Goal: Transaction & Acquisition: Book appointment/travel/reservation

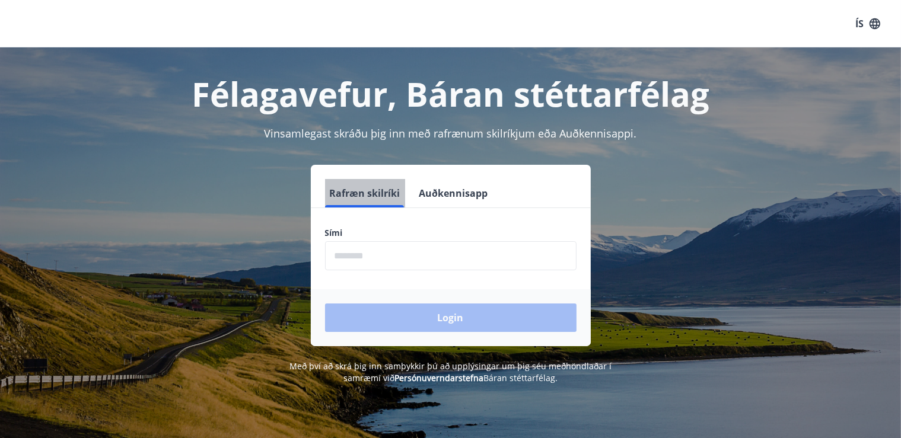
click at [381, 192] on button "Rafræn skilríki" at bounding box center [365, 193] width 80 height 28
click at [378, 262] on input "phone" at bounding box center [450, 255] width 251 height 29
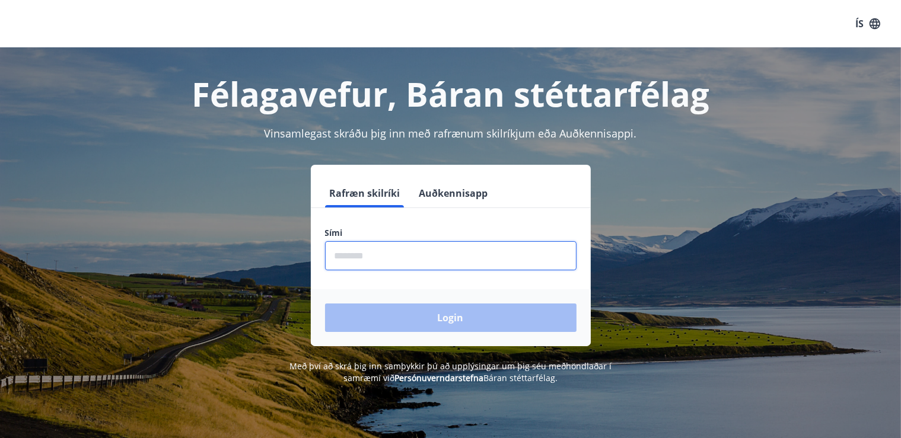
click at [378, 262] on input "phone" at bounding box center [450, 255] width 251 height 29
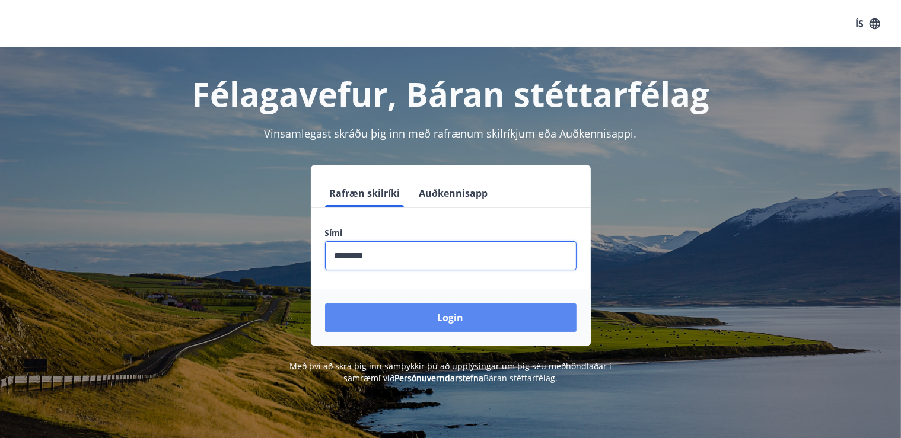
type input "********"
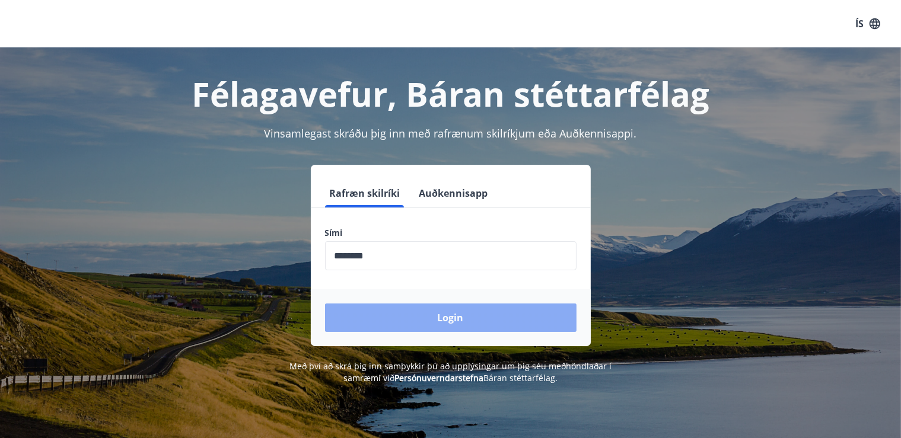
click at [447, 320] on button "Login" at bounding box center [450, 318] width 251 height 28
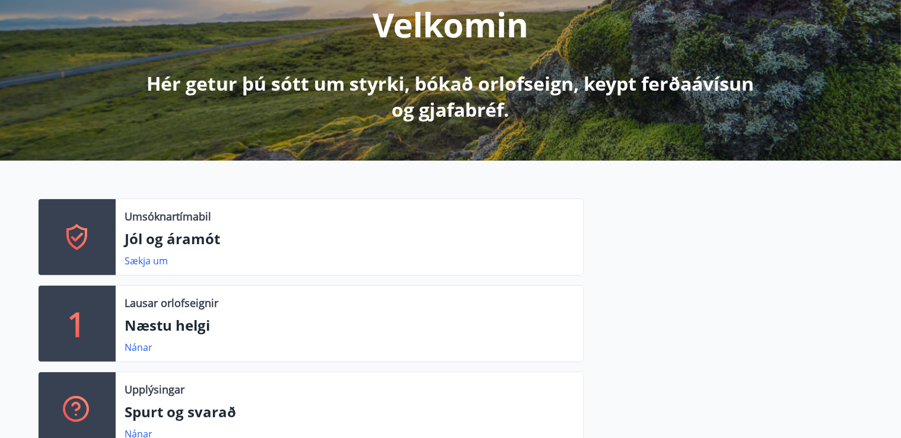
scroll to position [187, 0]
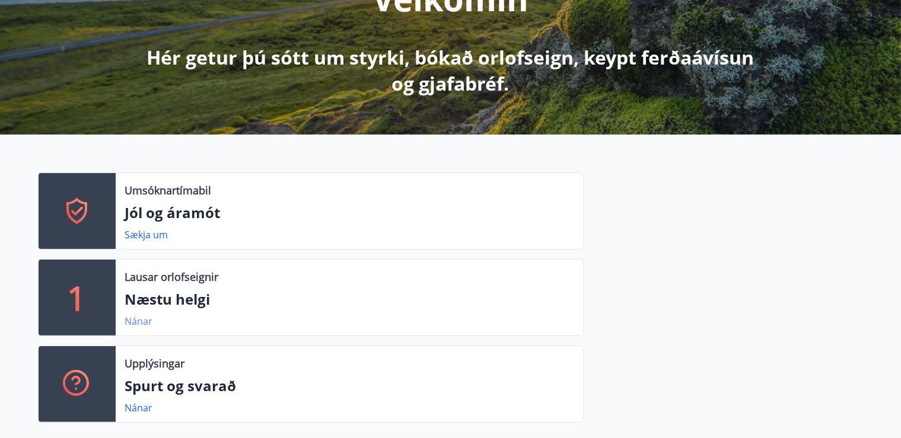
click at [136, 323] on link "Nánar" at bounding box center [139, 321] width 28 height 13
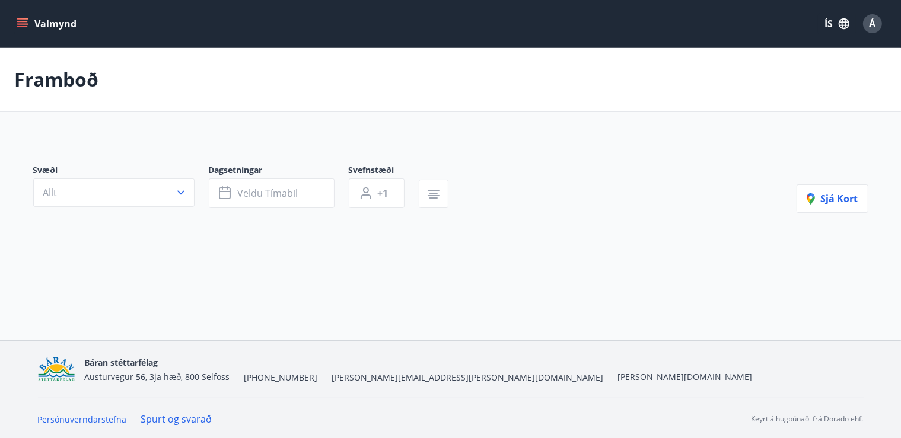
type input "*"
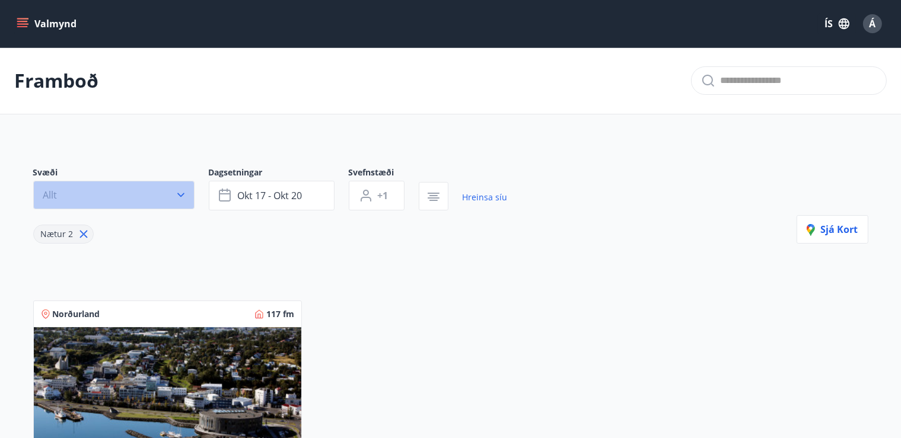
click at [181, 195] on icon "button" at bounding box center [181, 195] width 12 height 12
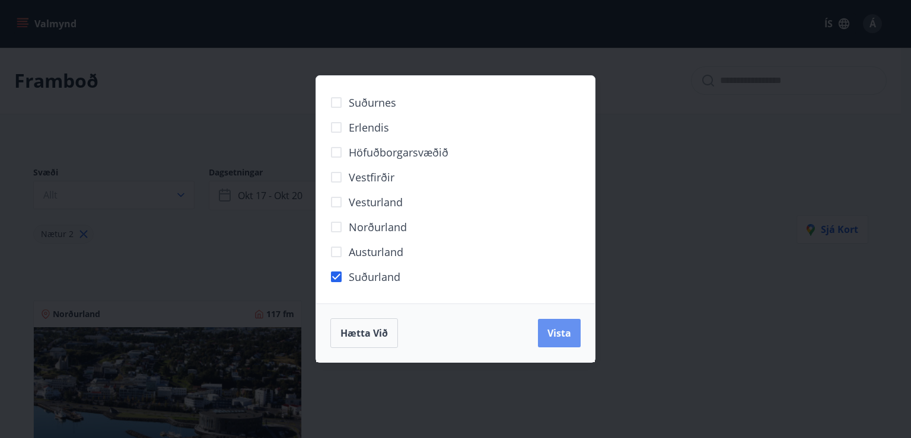
click at [563, 332] on span "Vista" at bounding box center [559, 333] width 24 height 13
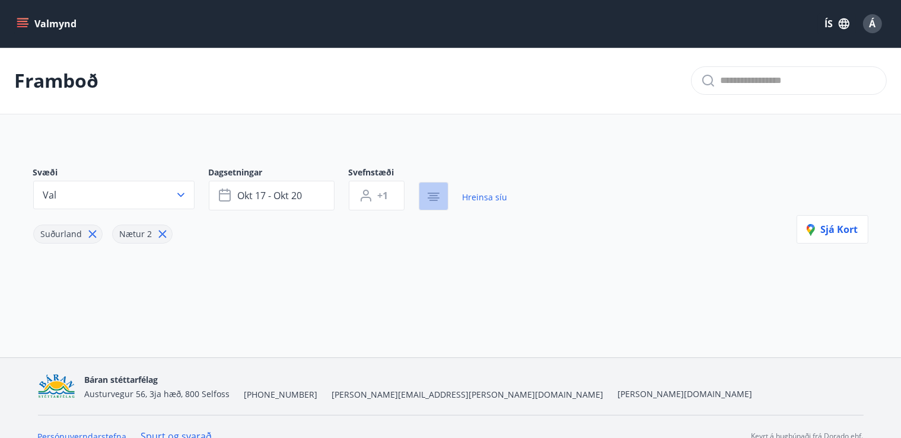
click at [433, 196] on icon "button" at bounding box center [433, 195] width 8 height 1
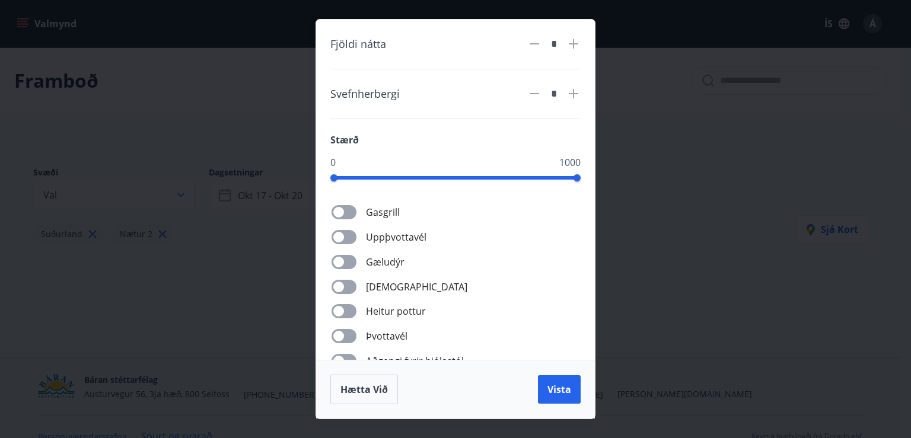
click at [675, 342] on div "Fjöldi nátta * Svefnherbergi * Stærð 0 1000 Gasgrill Uppþvottavél Gæludýr Þurrk…" at bounding box center [455, 219] width 911 height 438
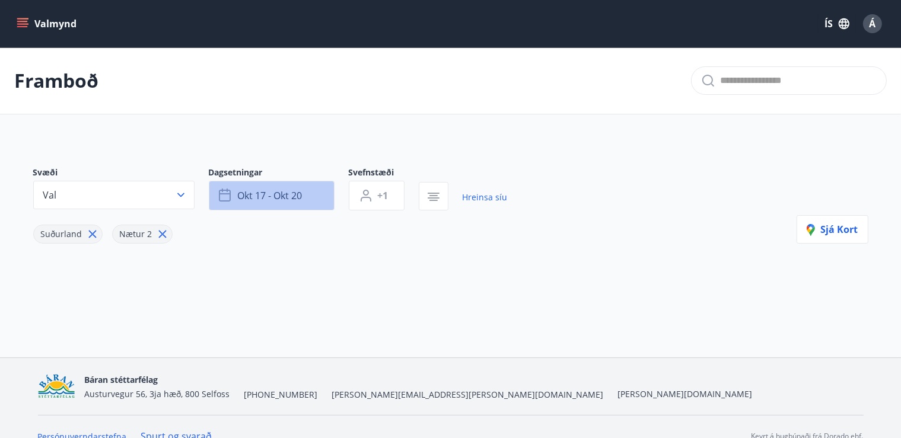
click at [224, 197] on icon "button" at bounding box center [226, 196] width 14 height 14
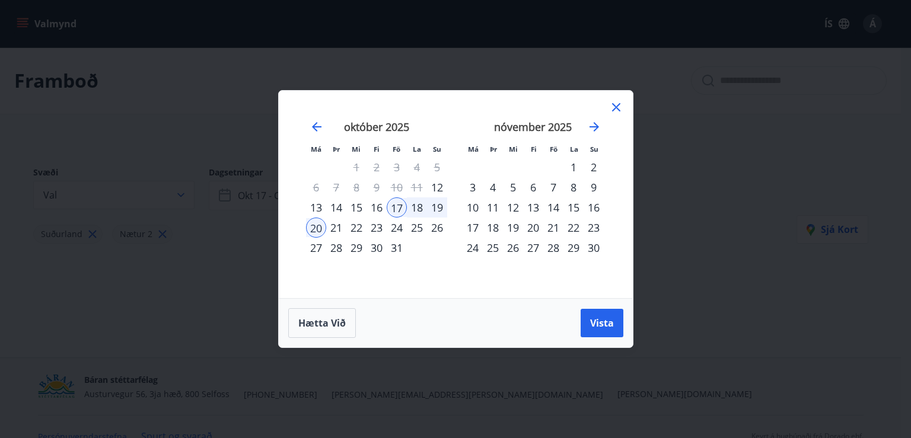
click at [316, 229] on div "20" at bounding box center [316, 228] width 20 height 20
click at [434, 228] on div "26" at bounding box center [437, 228] width 20 height 20
click at [604, 323] on span "Vista" at bounding box center [602, 323] width 24 height 13
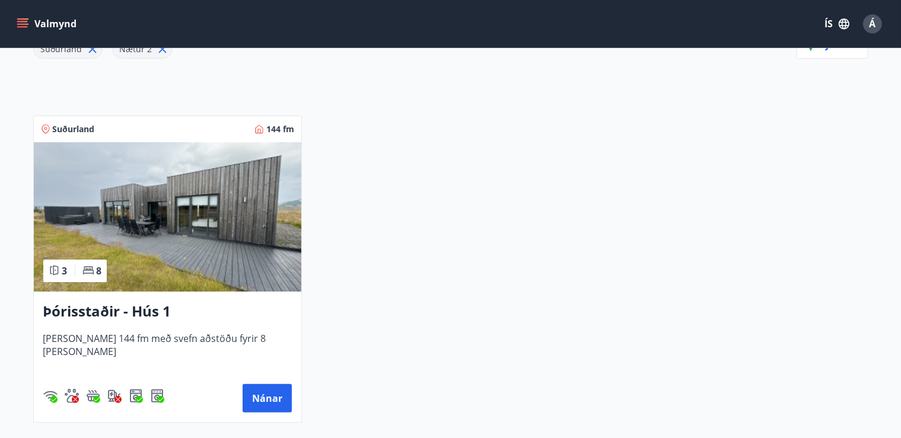
scroll to position [187, 0]
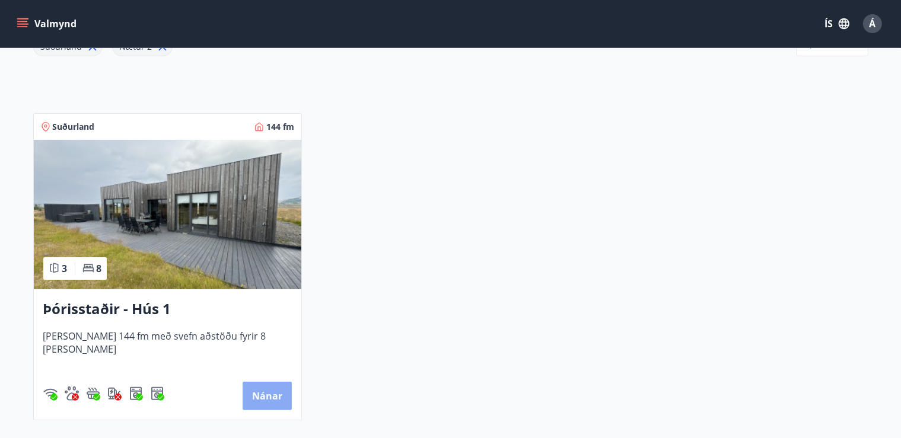
click at [271, 394] on button "Nánar" at bounding box center [267, 396] width 49 height 28
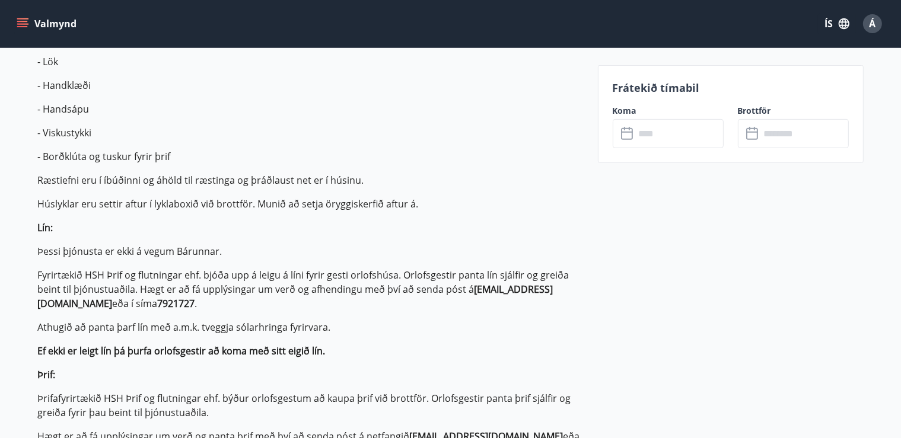
scroll to position [187, 0]
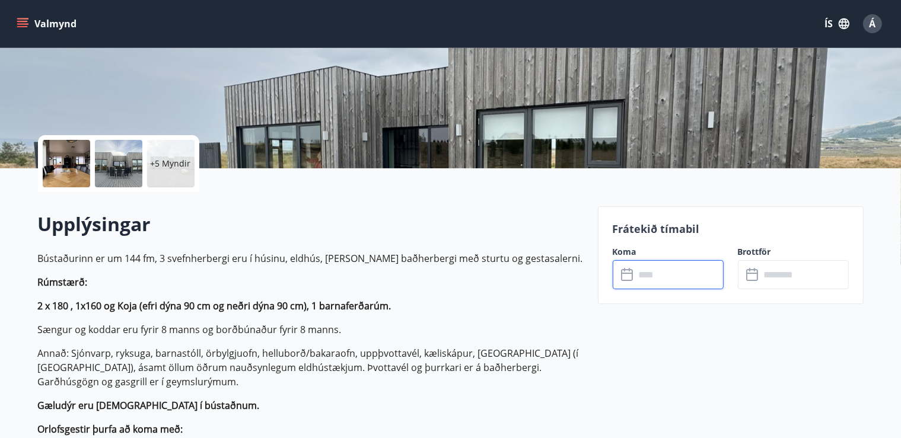
click at [642, 274] on input "text" at bounding box center [679, 274] width 88 height 29
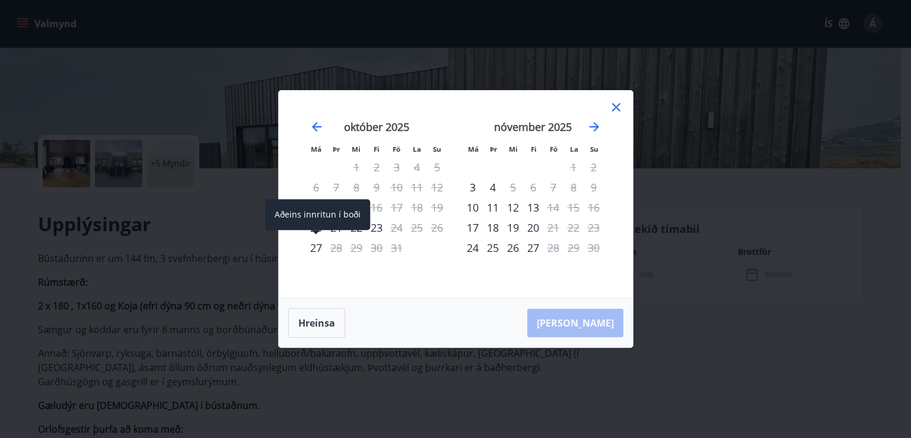
click at [319, 230] on div "Aðeins innritun í boði" at bounding box center [317, 214] width 105 height 31
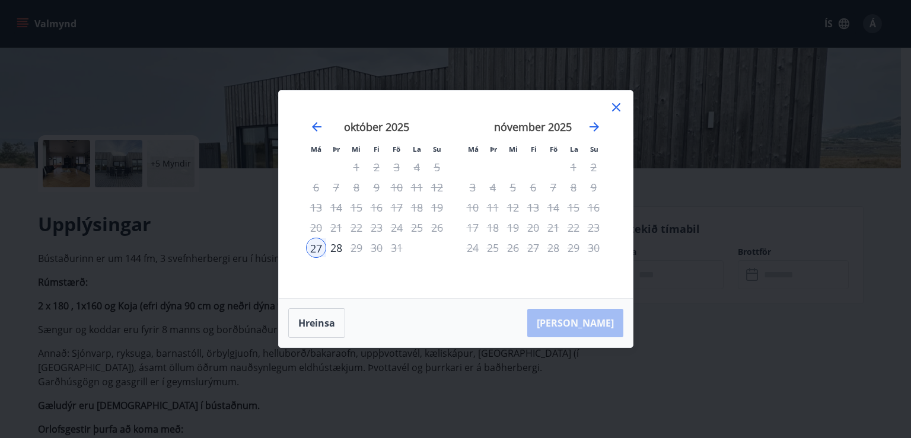
click at [287, 241] on div "Má Þr Mi Fi Fö La Su Má Þr Mi Fi Fö La Su [DATE] 1 2 3 4 5 6 7 8 9 10 11 12 13 …" at bounding box center [456, 195] width 354 height 208
click at [314, 225] on div "20" at bounding box center [316, 228] width 20 height 20
click at [614, 106] on icon at bounding box center [616, 107] width 8 height 8
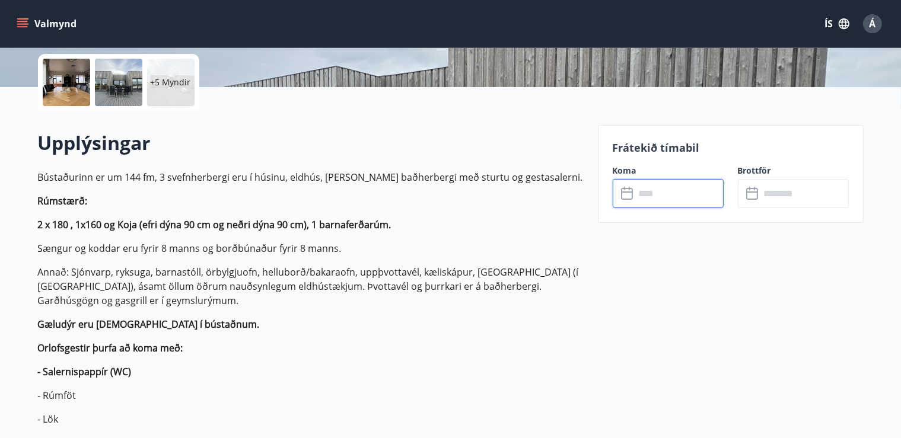
scroll to position [313, 0]
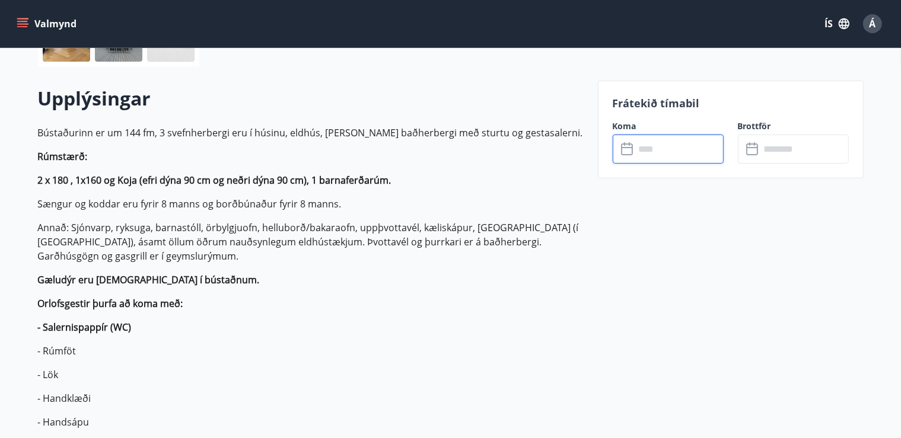
click at [668, 151] on input "text" at bounding box center [679, 149] width 88 height 29
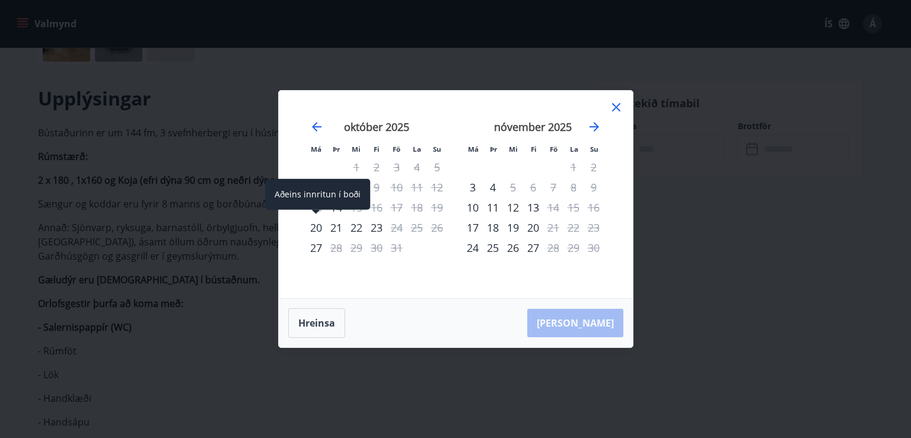
click at [317, 225] on div "20" at bounding box center [316, 228] width 20 height 20
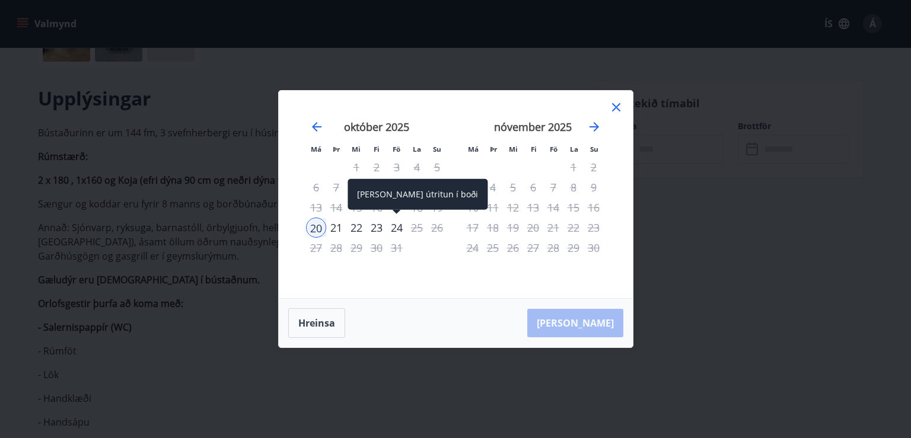
click at [400, 228] on div "24" at bounding box center [397, 228] width 20 height 20
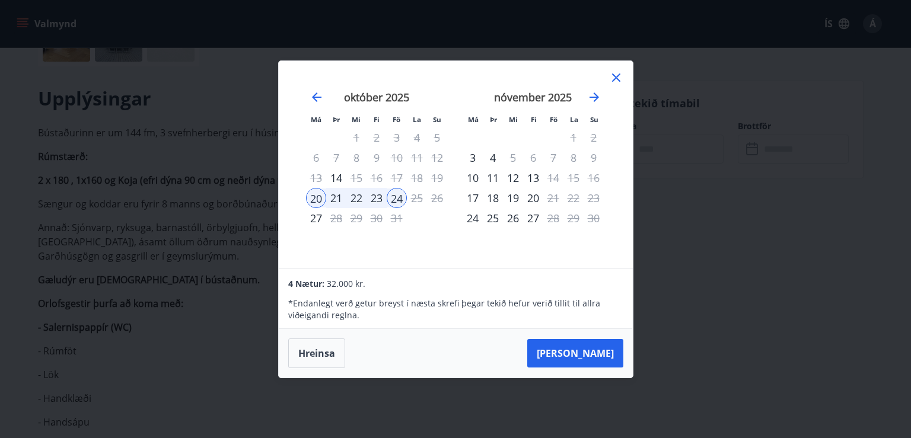
click at [614, 77] on icon at bounding box center [616, 78] width 8 height 8
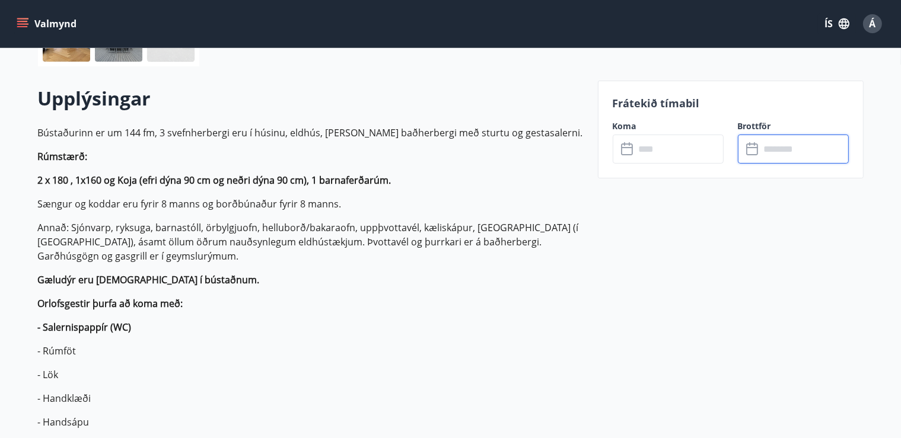
click at [765, 149] on input "text" at bounding box center [804, 149] width 88 height 29
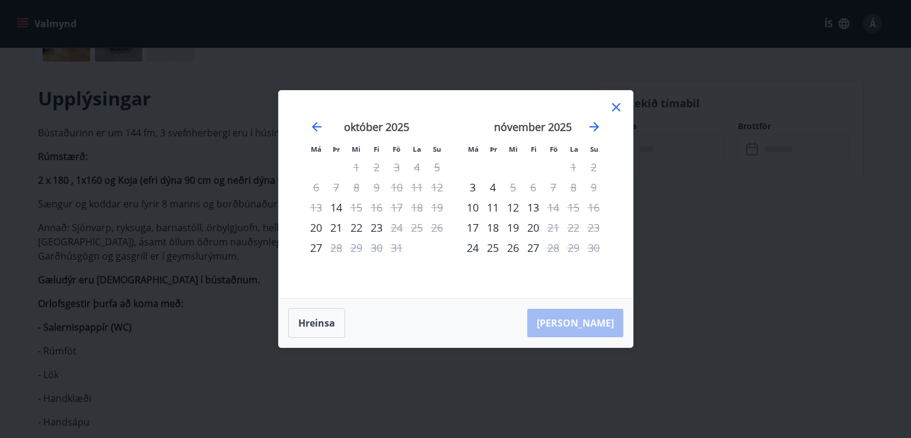
click at [613, 108] on icon at bounding box center [616, 107] width 14 height 14
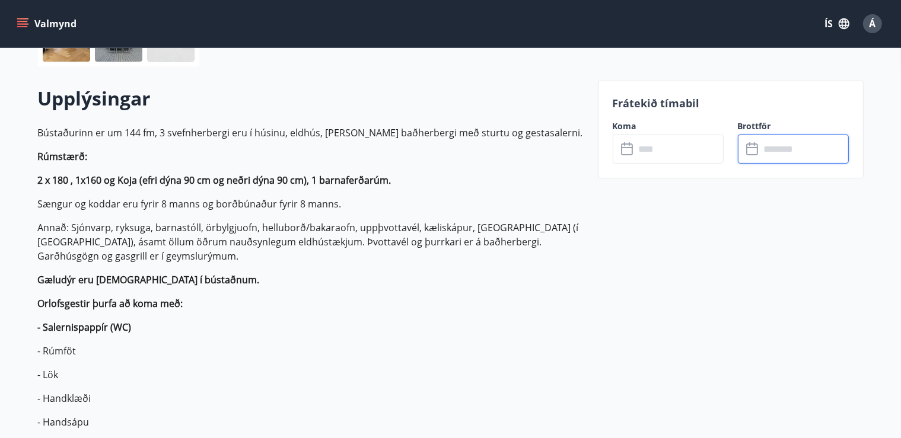
click at [651, 146] on input "text" at bounding box center [679, 149] width 88 height 29
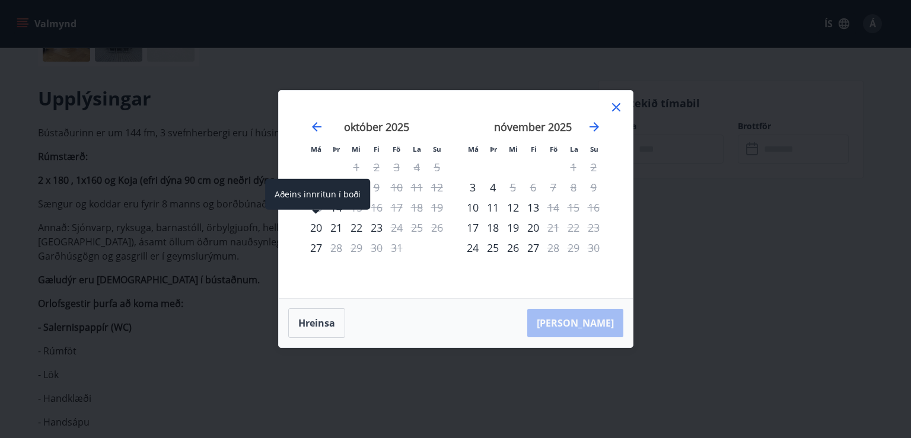
click at [319, 227] on div "20" at bounding box center [316, 228] width 20 height 20
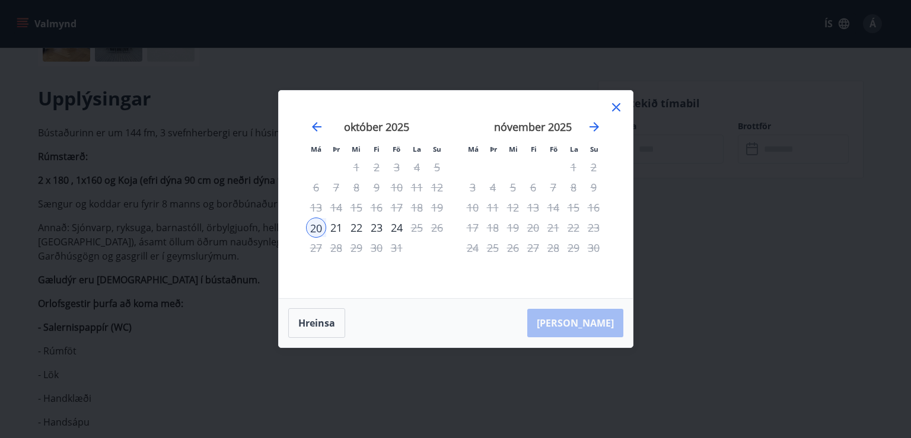
click at [614, 103] on icon at bounding box center [616, 107] width 14 height 14
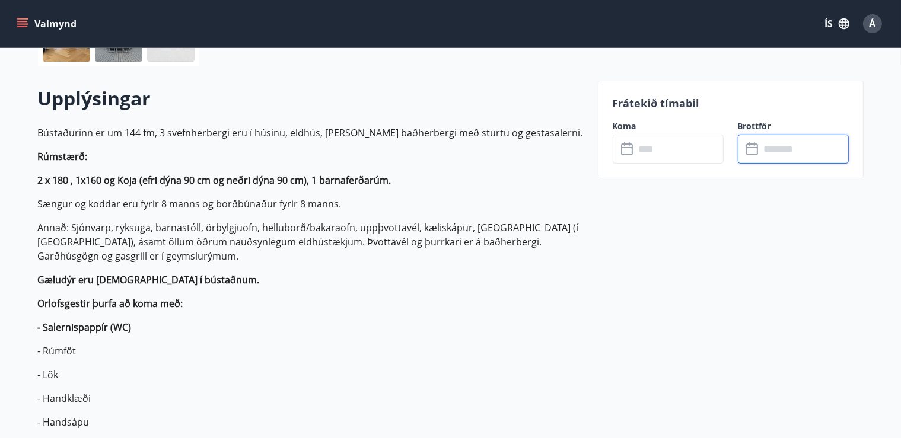
click at [775, 146] on input "text" at bounding box center [804, 149] width 88 height 29
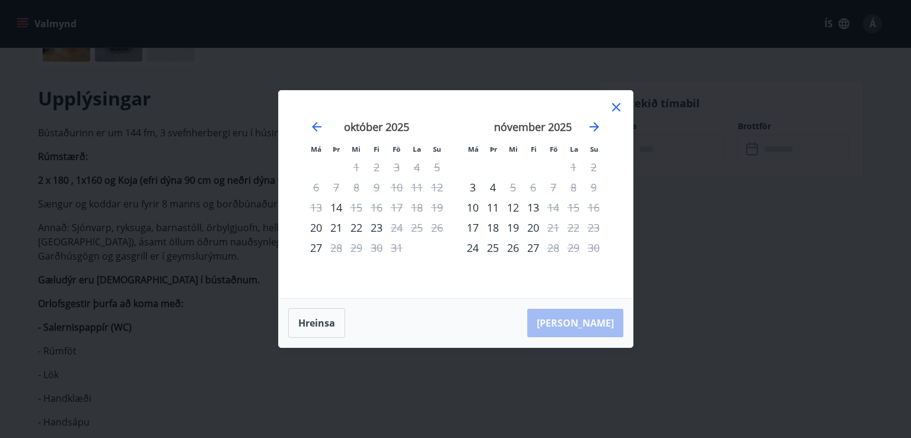
click at [744, 267] on div "Má Þr Mi Fi Fö La Su Má Þr Mi Fi Fö La Su [DATE] 1 2 3 4 5 6 7 8 9 10 11 12 13 …" at bounding box center [455, 219] width 911 height 438
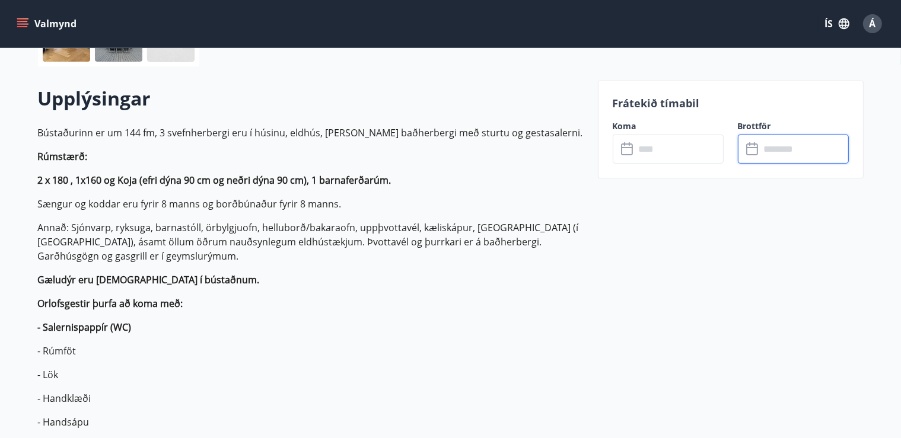
scroll to position [0, 0]
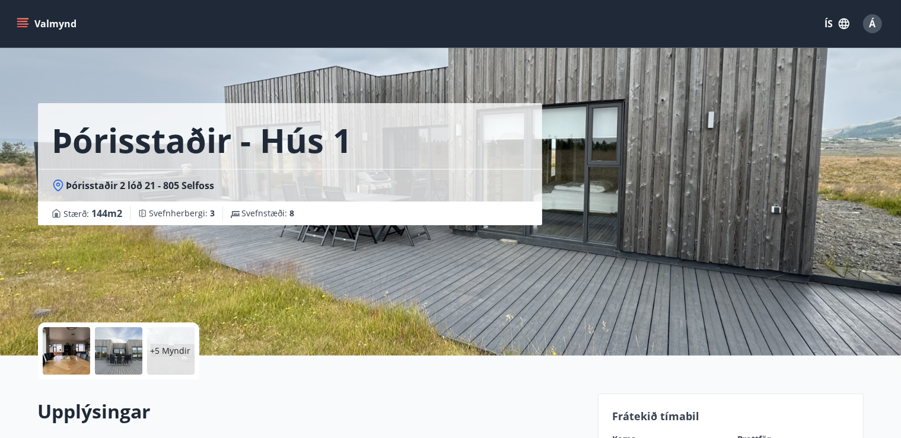
click at [23, 22] on icon "menu" at bounding box center [22, 21] width 11 height 1
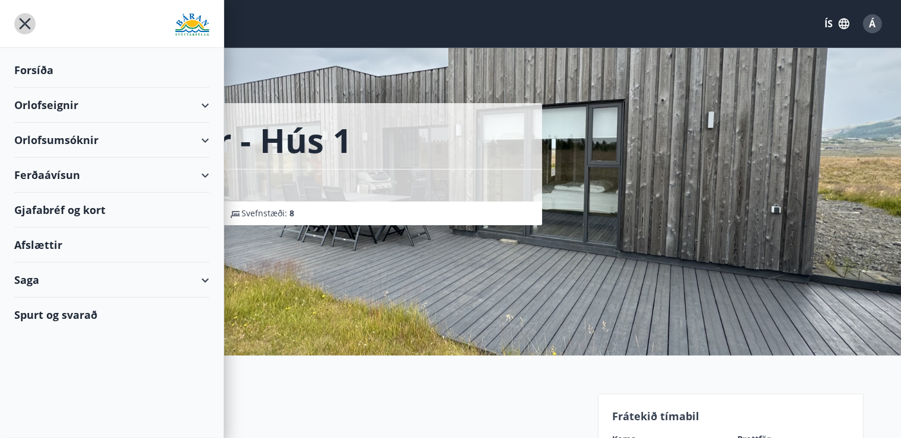
click at [23, 22] on icon "menu" at bounding box center [25, 23] width 11 height 11
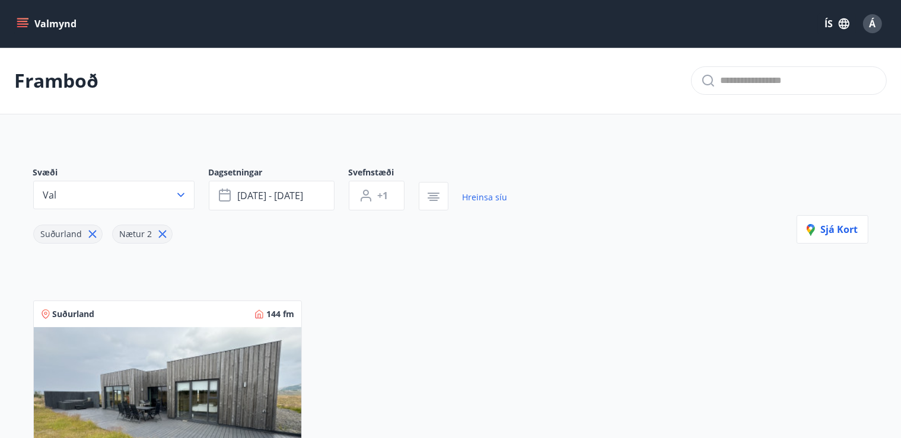
click at [161, 233] on icon at bounding box center [162, 235] width 8 height 8
type input "*"
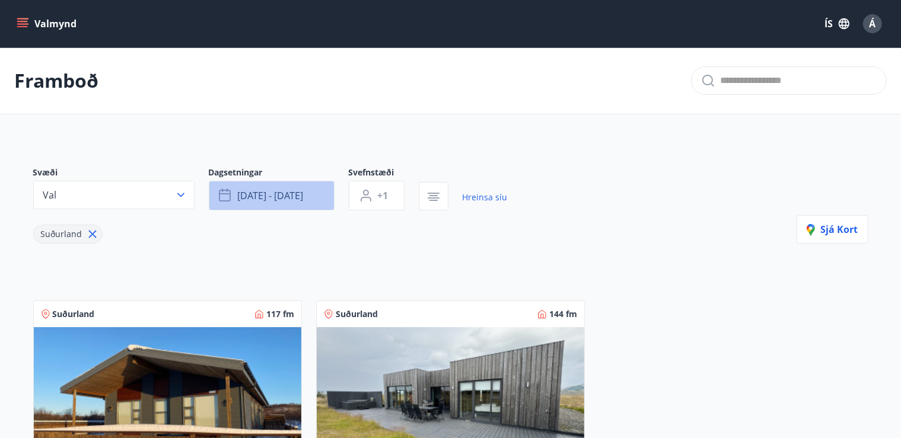
click at [220, 192] on icon "button" at bounding box center [226, 196] width 14 height 14
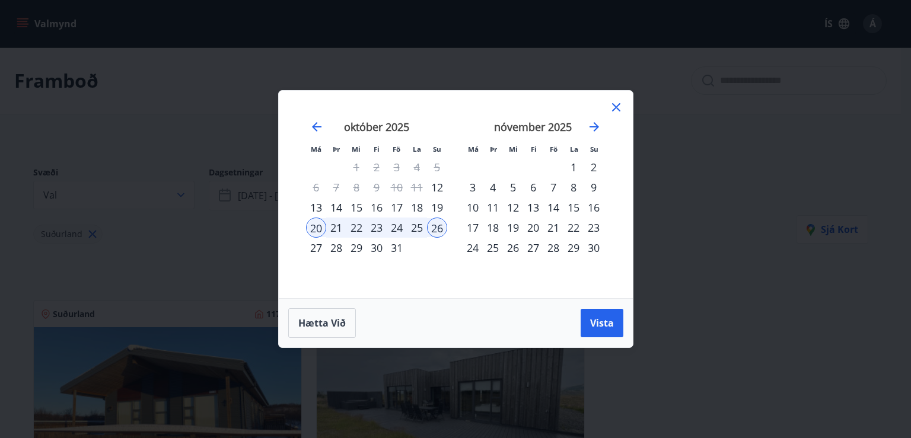
click at [617, 106] on icon at bounding box center [616, 107] width 14 height 14
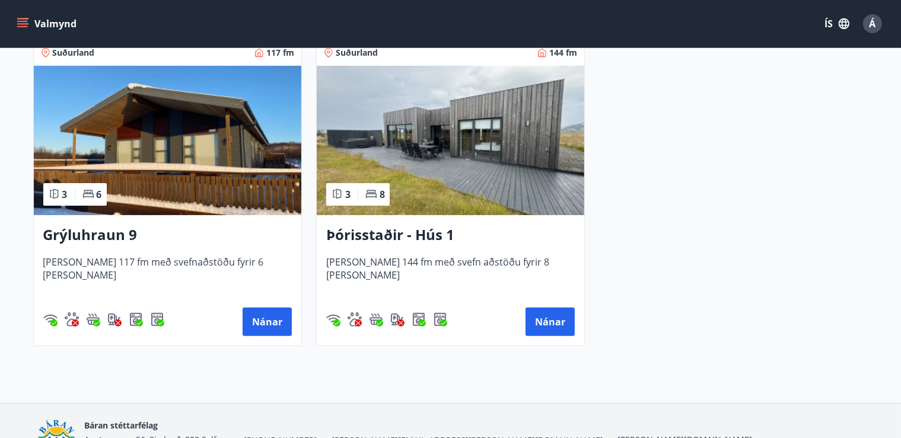
scroll to position [263, 0]
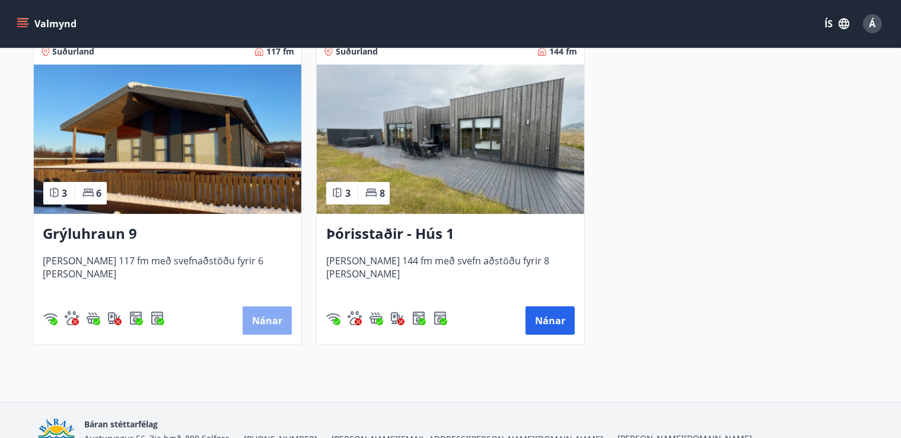
click at [262, 317] on button "Nánar" at bounding box center [267, 321] width 49 height 28
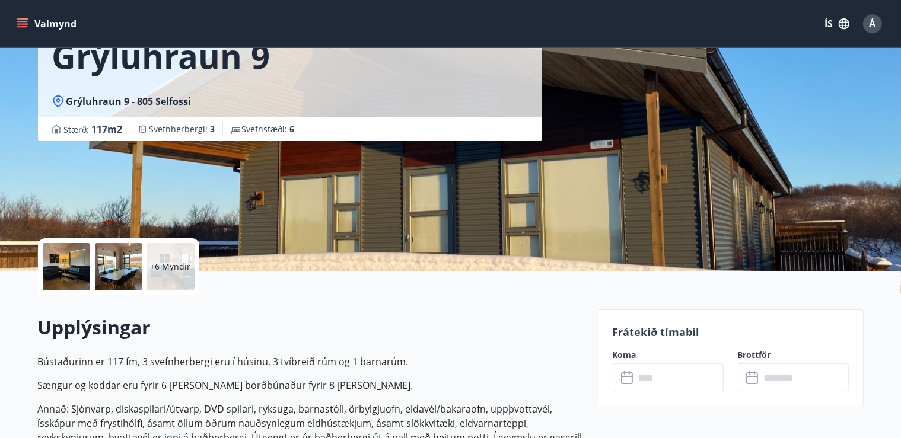
scroll to position [313, 0]
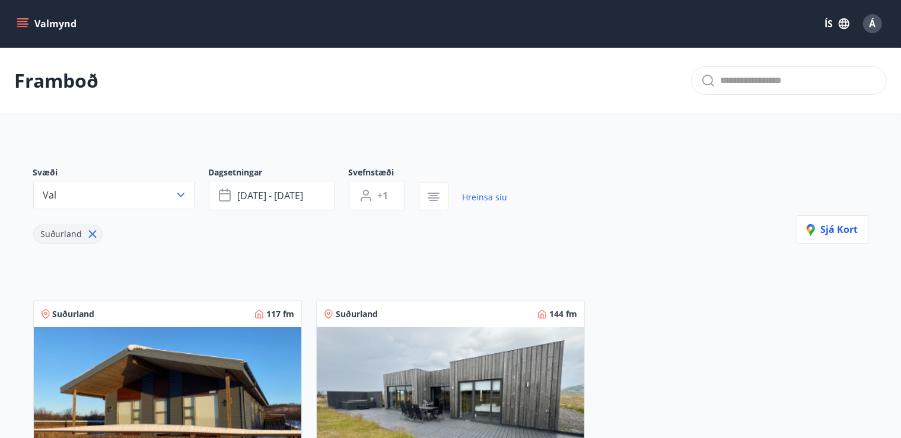
type input "*"
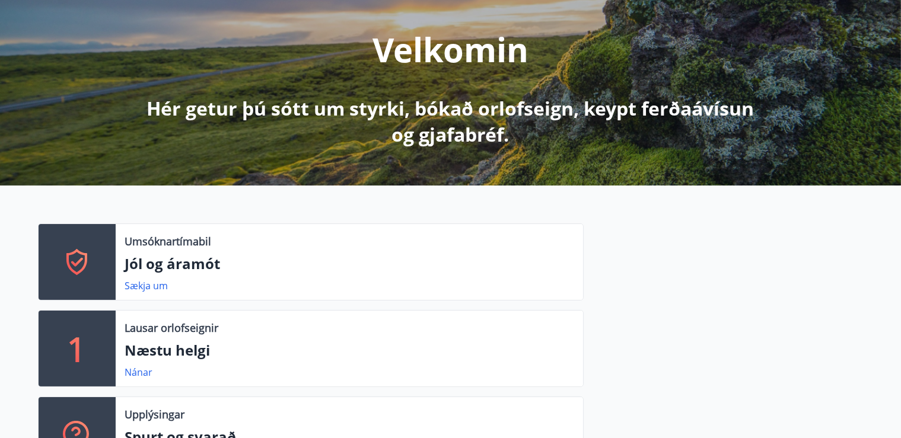
scroll to position [313, 0]
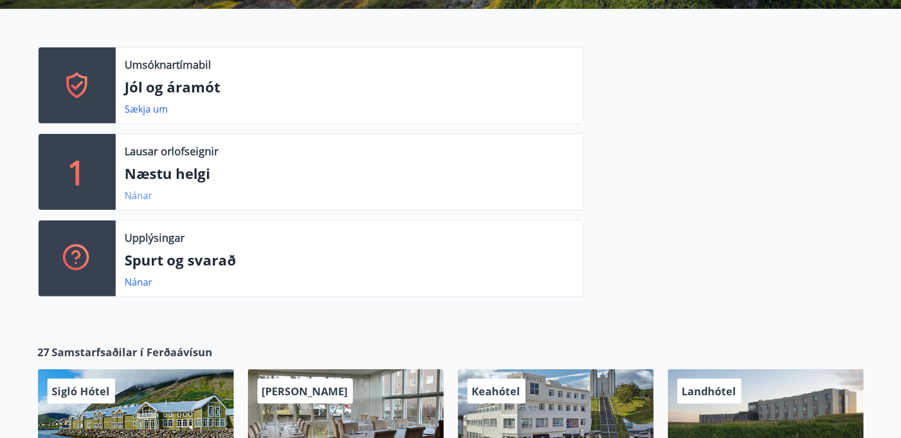
click at [140, 195] on link "Nánar" at bounding box center [139, 195] width 28 height 13
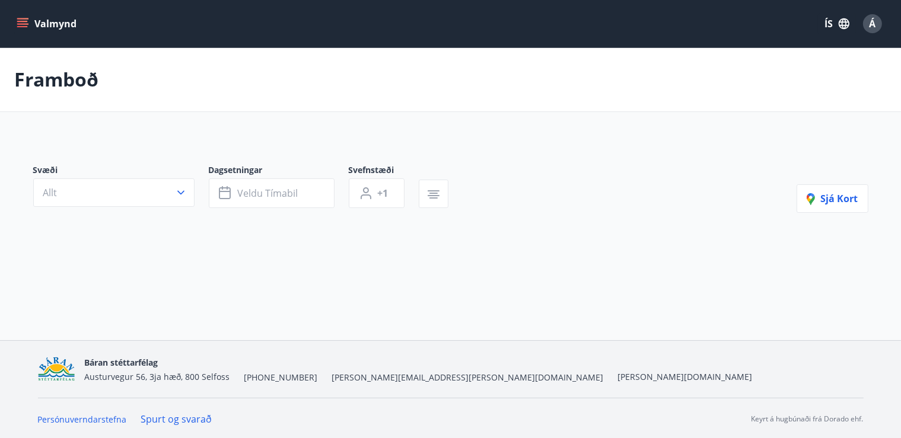
type input "*"
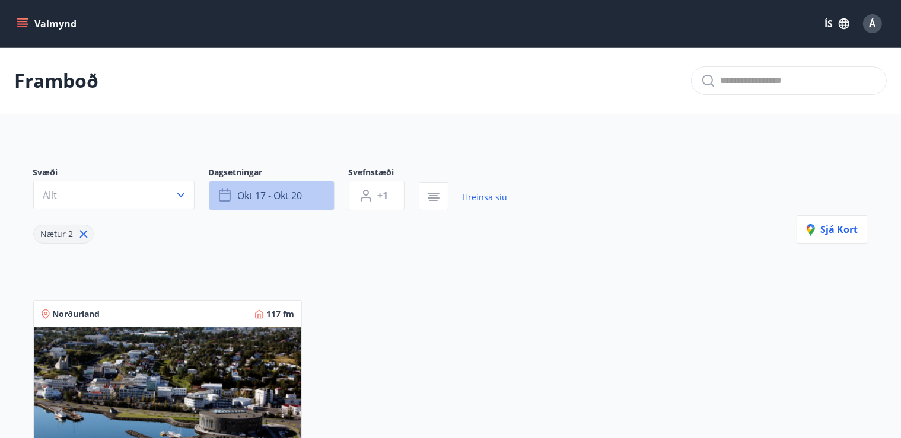
click at [225, 194] on icon "button" at bounding box center [225, 193] width 12 height 1
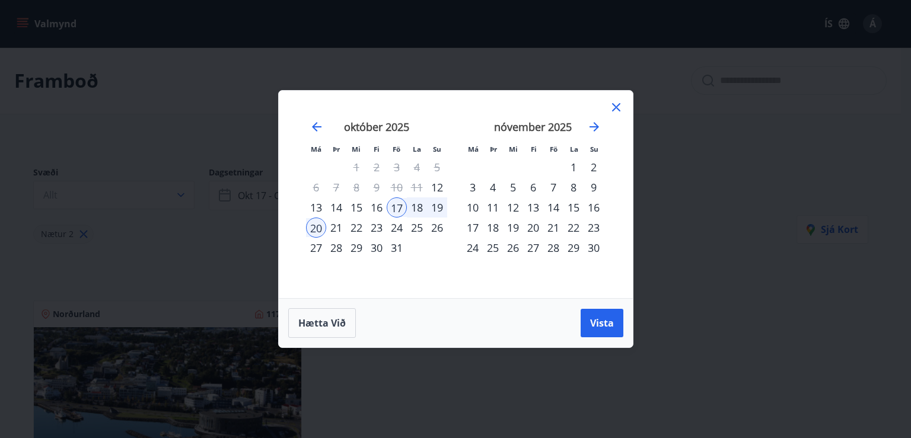
click at [438, 224] on div "26" at bounding box center [437, 228] width 20 height 20
click at [321, 227] on div "20" at bounding box center [316, 228] width 20 height 20
click at [434, 225] on div "26" at bounding box center [437, 228] width 20 height 20
click at [606, 326] on span "Vista" at bounding box center [602, 323] width 24 height 13
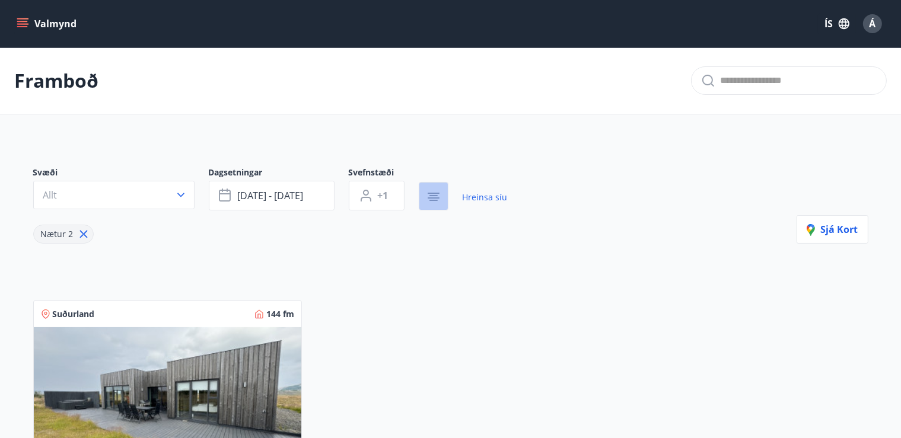
click at [433, 194] on icon "button" at bounding box center [433, 197] width 14 height 14
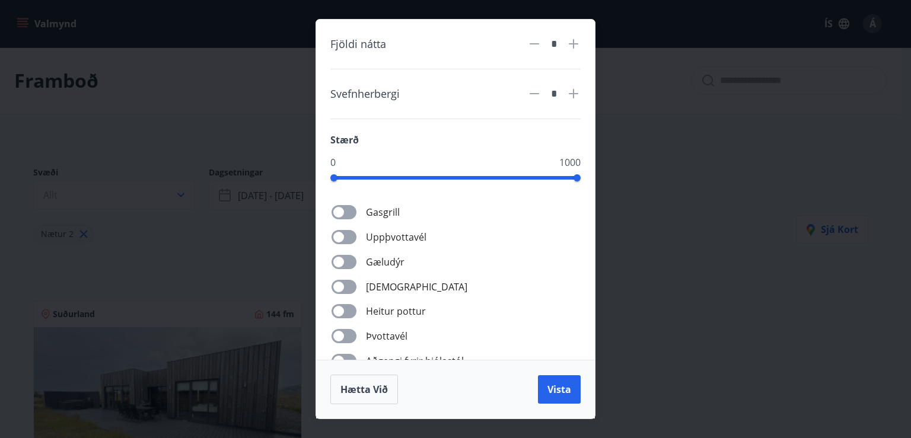
click at [741, 285] on div "Fjöldi nátta * Svefnherbergi * Stærð 0 1000 Gasgrill Uppþvottavél Gæludýr Þurrk…" at bounding box center [455, 219] width 911 height 438
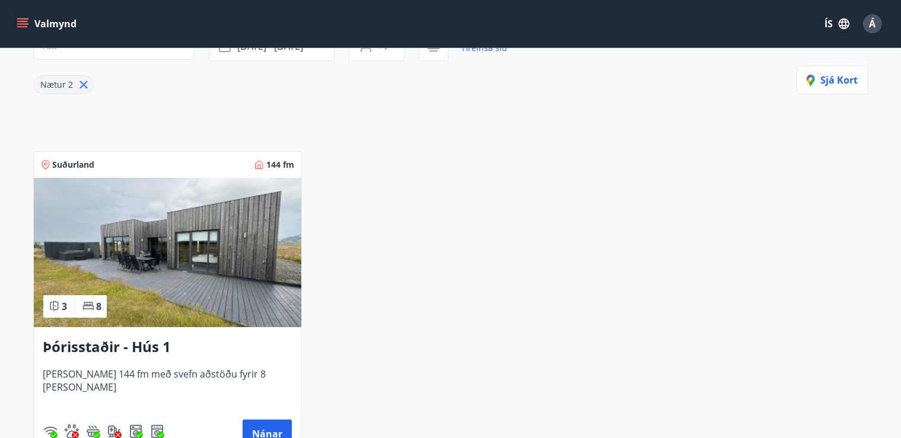
scroll to position [250, 0]
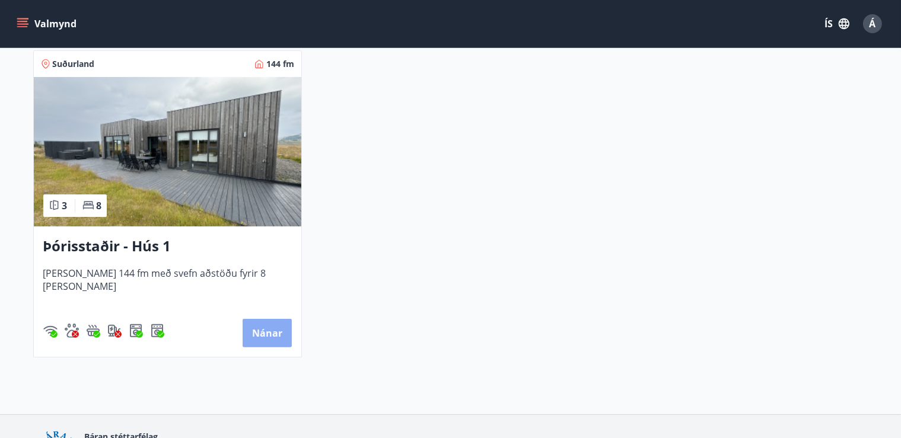
click at [269, 333] on button "Nánar" at bounding box center [267, 333] width 49 height 28
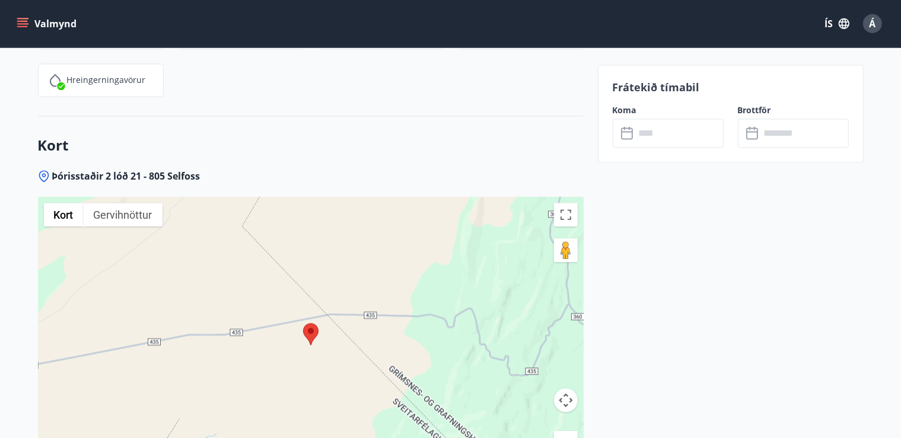
scroll to position [2631, 0]
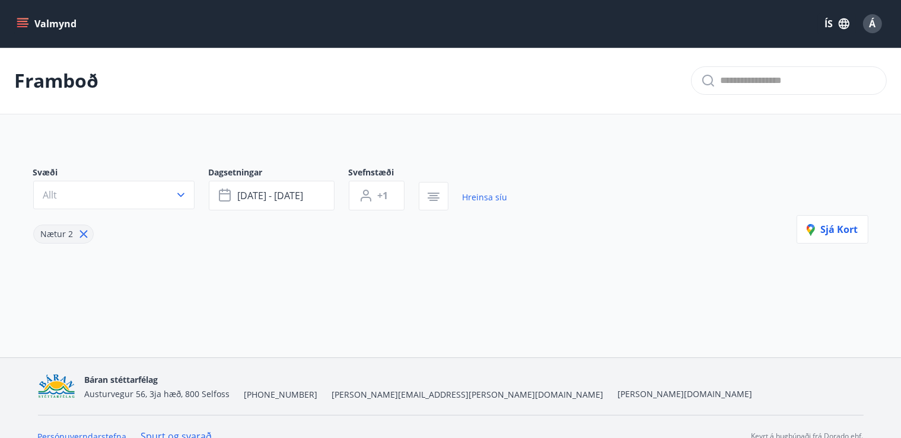
type input "*"
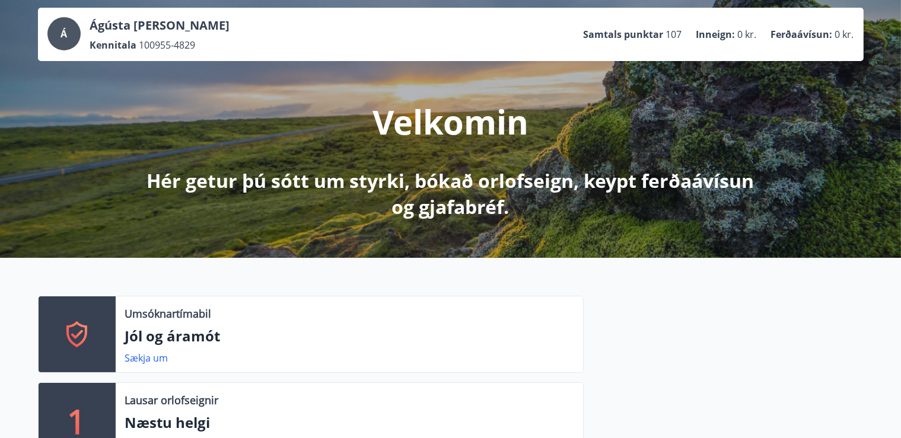
scroll to position [250, 0]
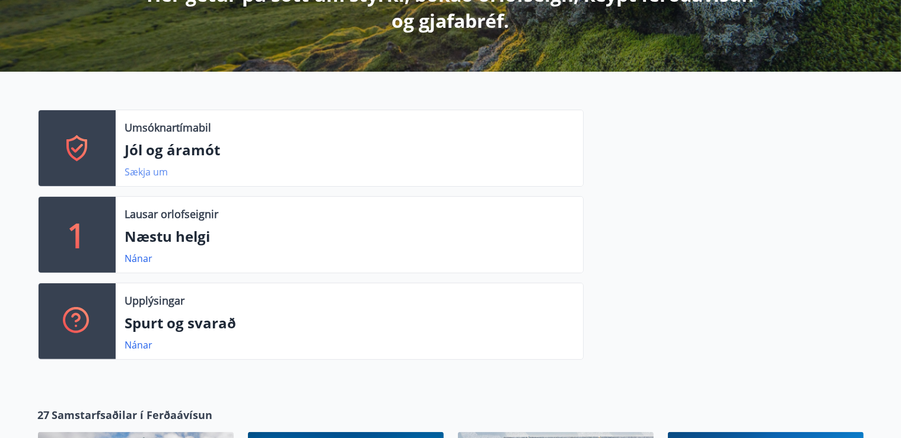
click at [158, 170] on link "Sækja um" at bounding box center [146, 171] width 43 height 13
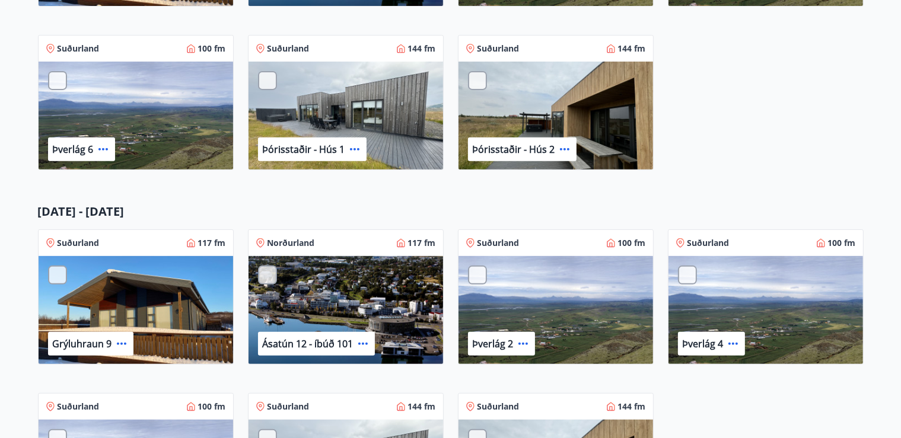
scroll to position [62, 0]
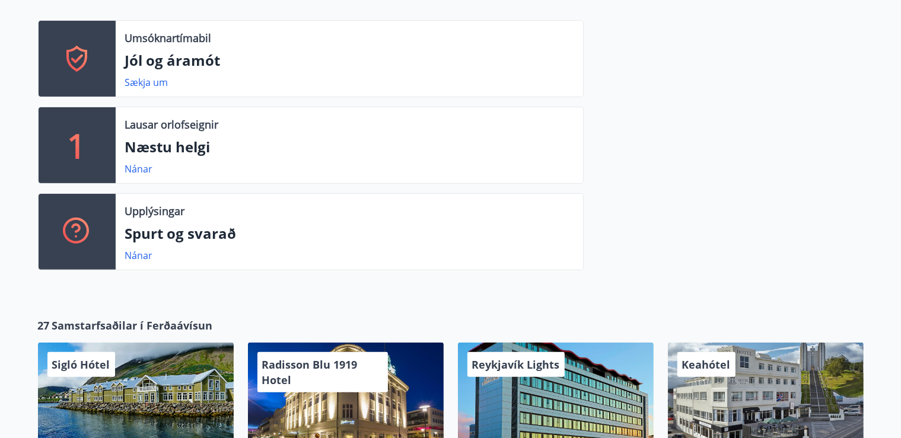
scroll to position [250, 0]
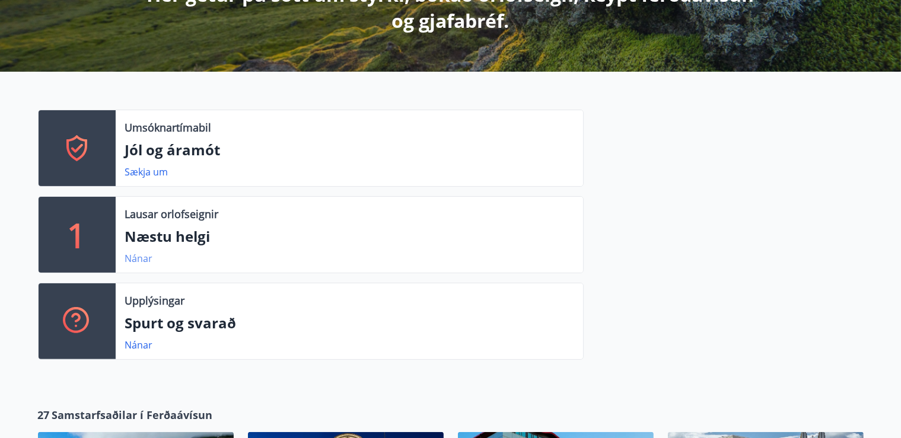
click at [139, 257] on link "Nánar" at bounding box center [139, 258] width 28 height 13
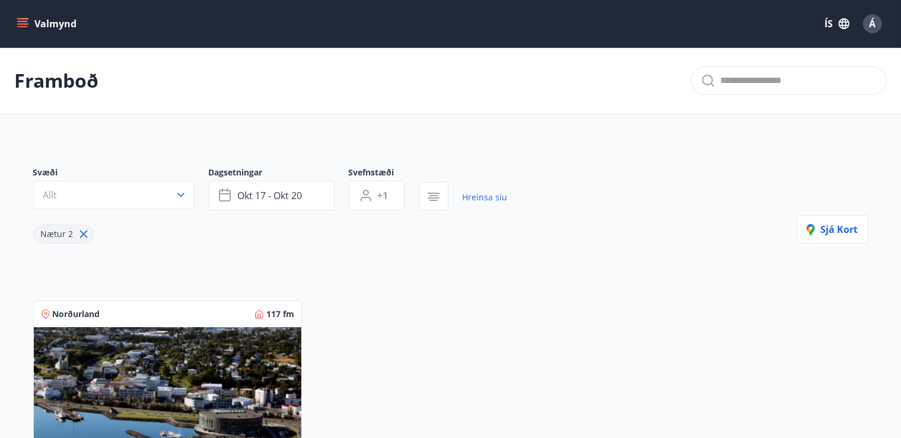
click at [85, 236] on icon at bounding box center [83, 235] width 8 height 8
type input "*"
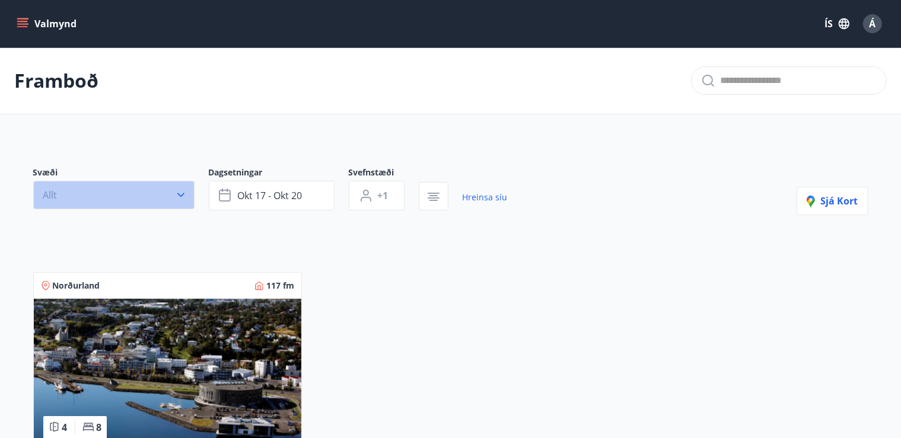
click at [183, 193] on icon "button" at bounding box center [181, 195] width 12 height 12
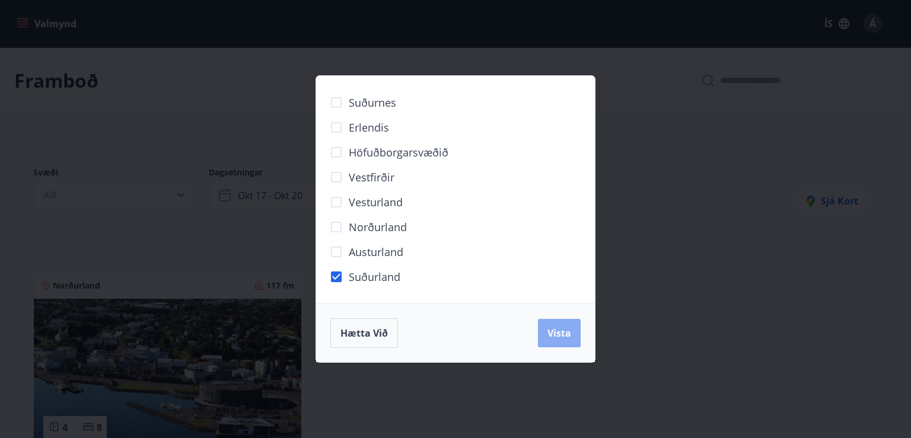
click at [559, 332] on span "Vista" at bounding box center [559, 333] width 24 height 13
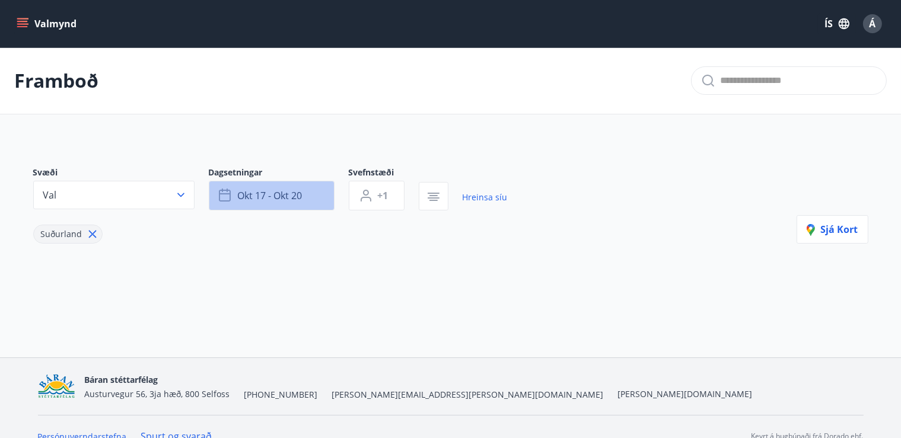
click at [294, 196] on span "okt 17 - okt 20" at bounding box center [270, 195] width 65 height 13
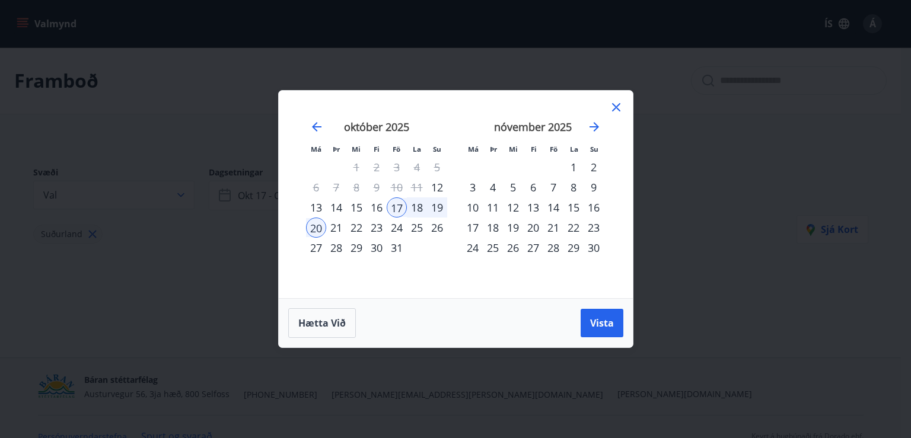
click at [434, 227] on div "26" at bounding box center [437, 228] width 20 height 20
click at [606, 321] on span "Vista" at bounding box center [602, 323] width 24 height 13
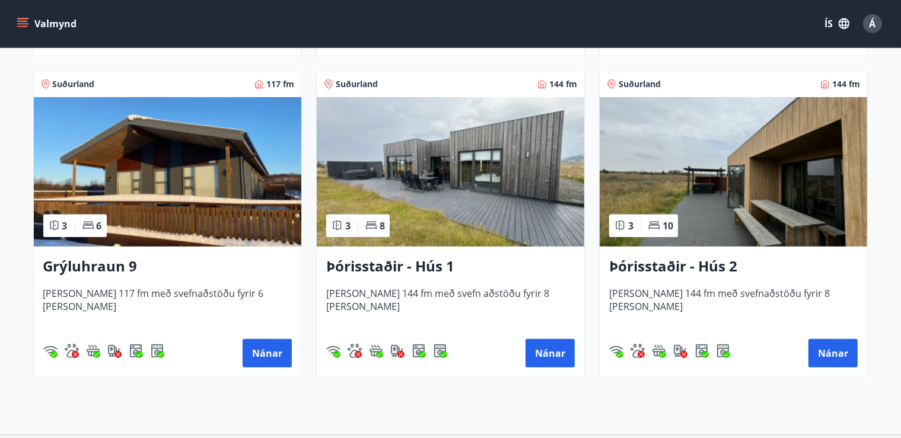
scroll to position [563, 0]
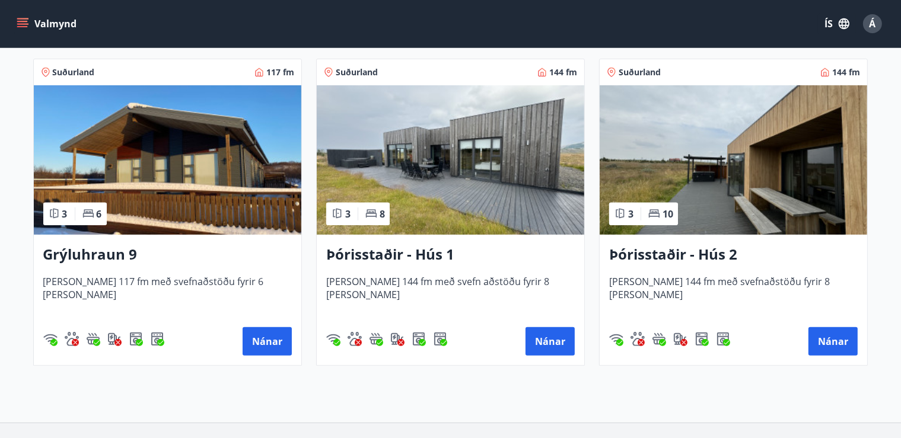
click at [157, 176] on img at bounding box center [168, 159] width 268 height 149
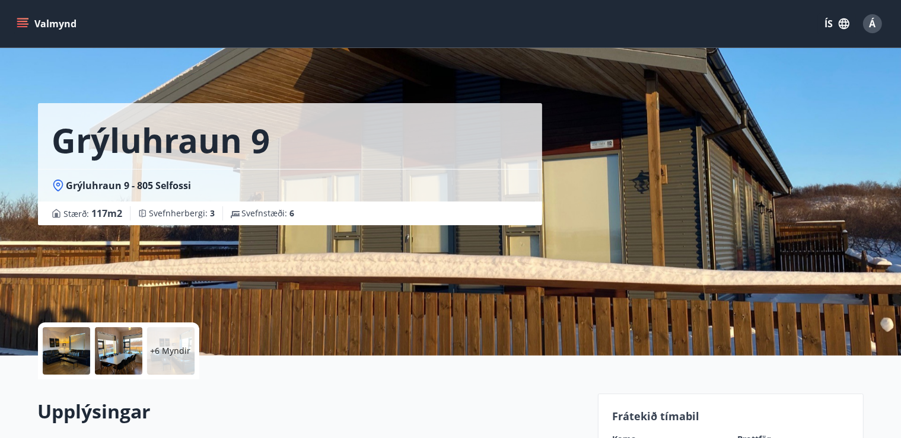
click at [27, 21] on icon "menu" at bounding box center [23, 24] width 12 height 12
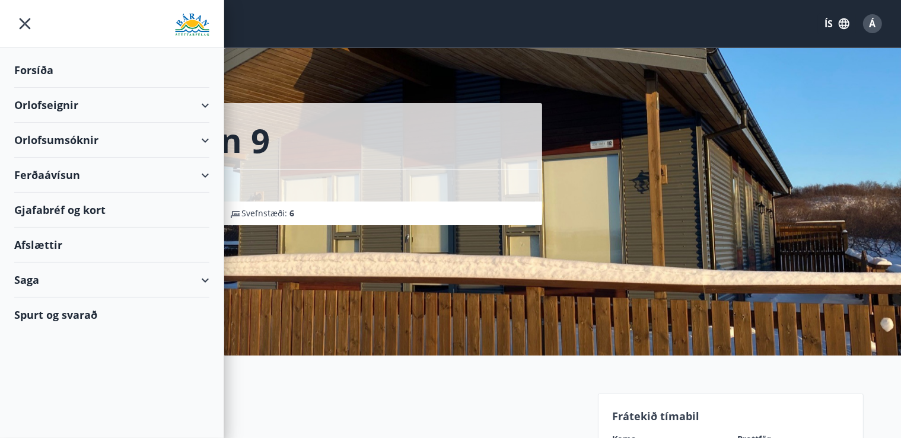
click at [78, 141] on div "Orlofsumsóknir" at bounding box center [111, 140] width 195 height 35
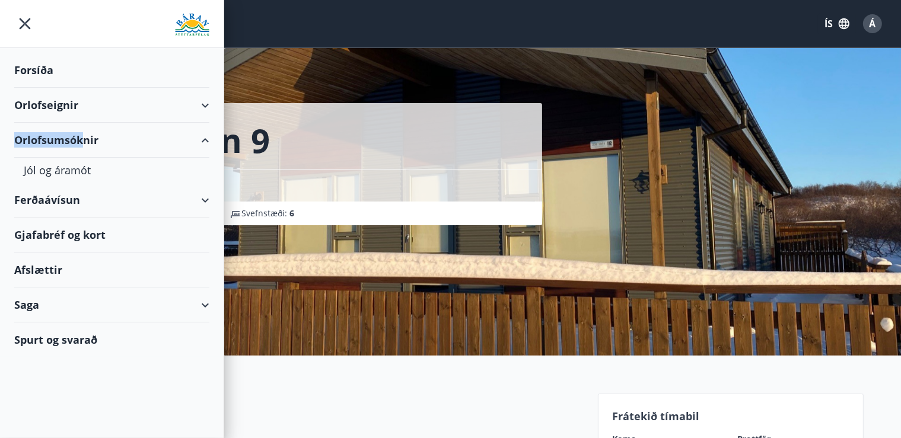
click at [83, 138] on div "Orlofsumsóknir" at bounding box center [111, 140] width 195 height 35
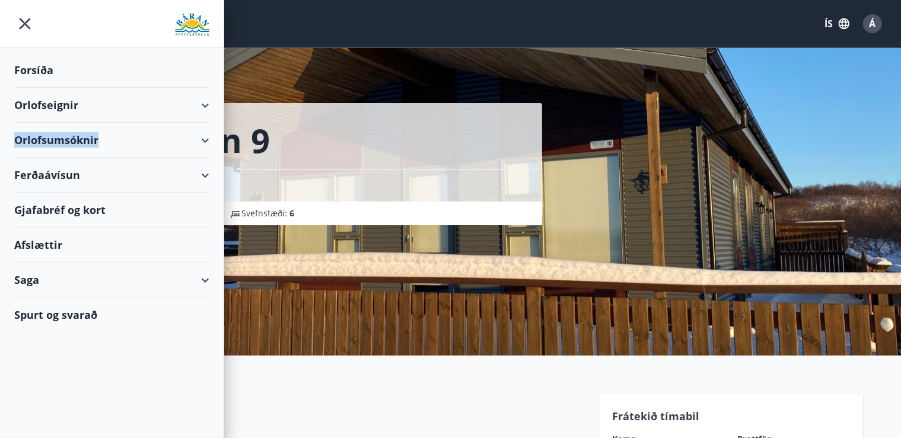
click at [166, 142] on div "Orlofsumsóknir" at bounding box center [111, 140] width 195 height 35
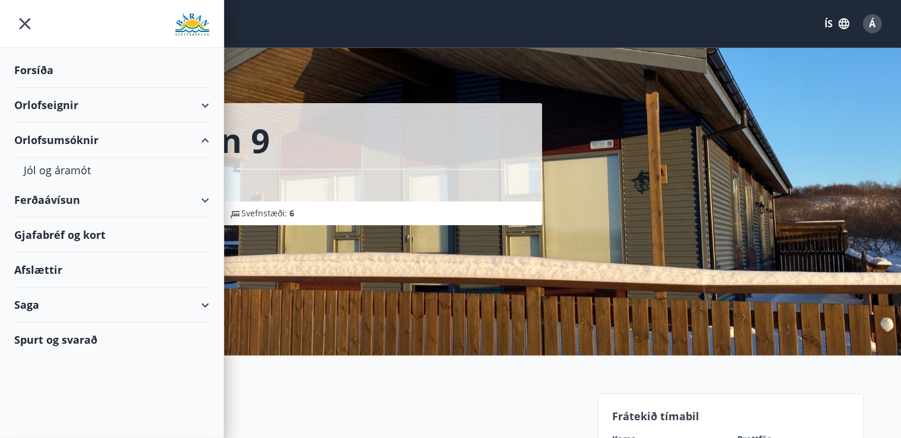
click at [166, 141] on div "Orlofsumsóknir" at bounding box center [111, 140] width 195 height 35
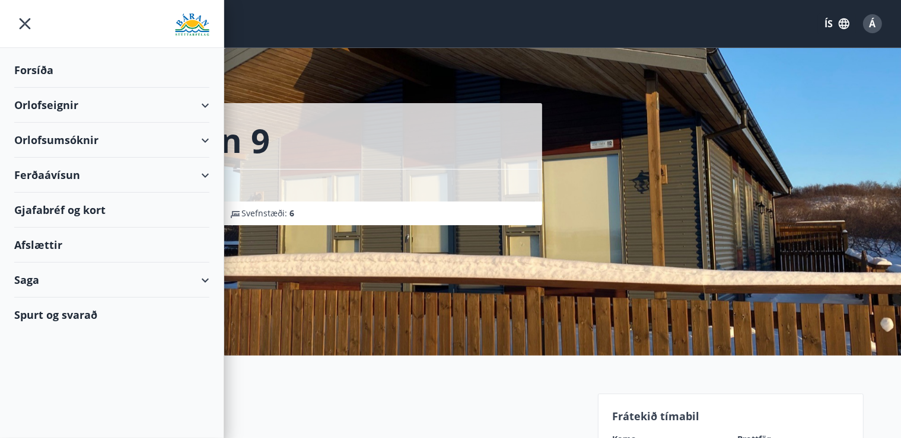
click at [203, 139] on div "Orlofsumsóknir" at bounding box center [111, 140] width 195 height 35
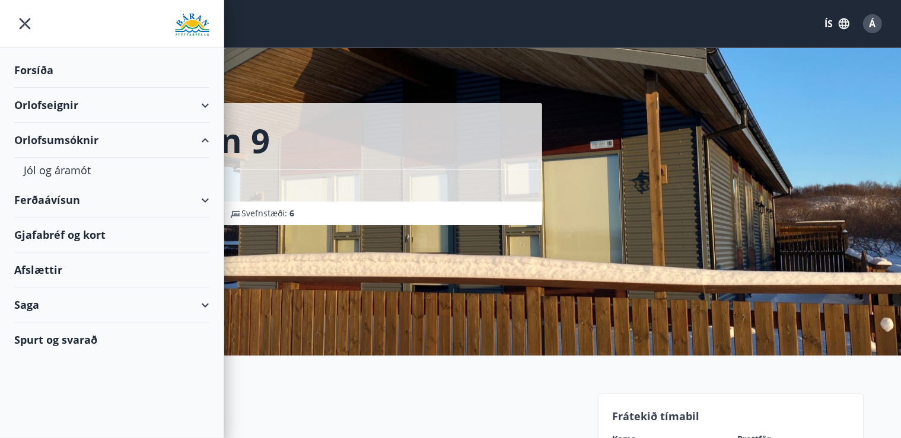
click at [203, 139] on div "Orlofsumsóknir" at bounding box center [111, 140] width 195 height 35
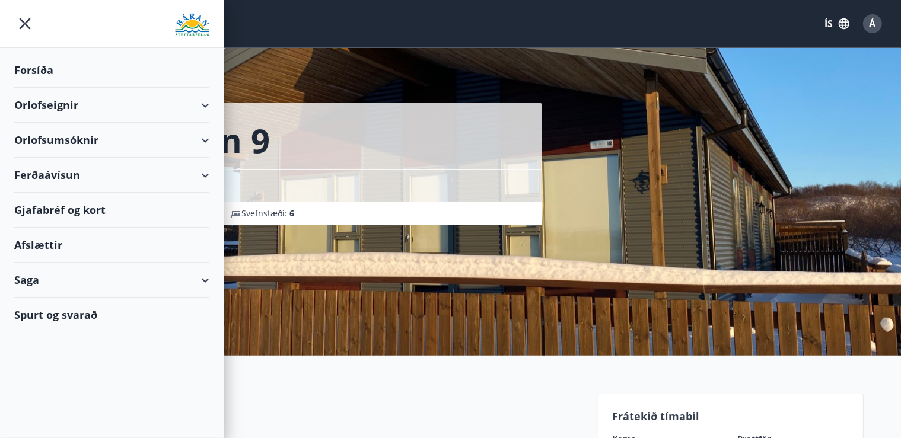
click at [33, 69] on div "Forsíða" at bounding box center [111, 70] width 195 height 35
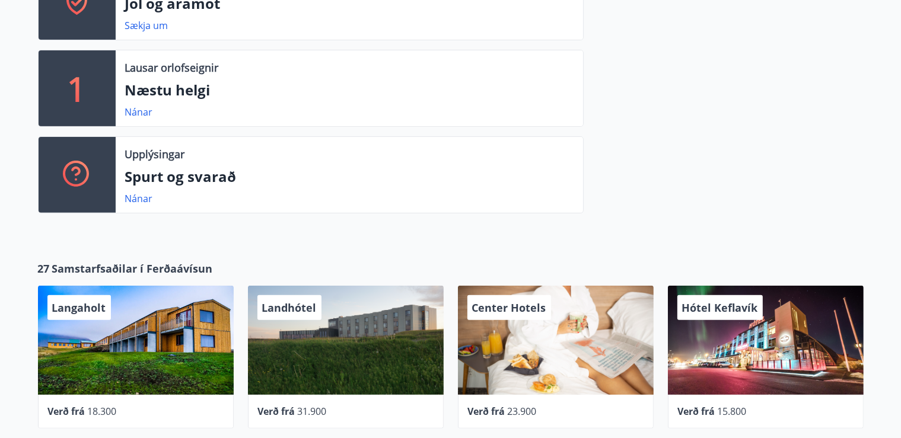
scroll to position [313, 0]
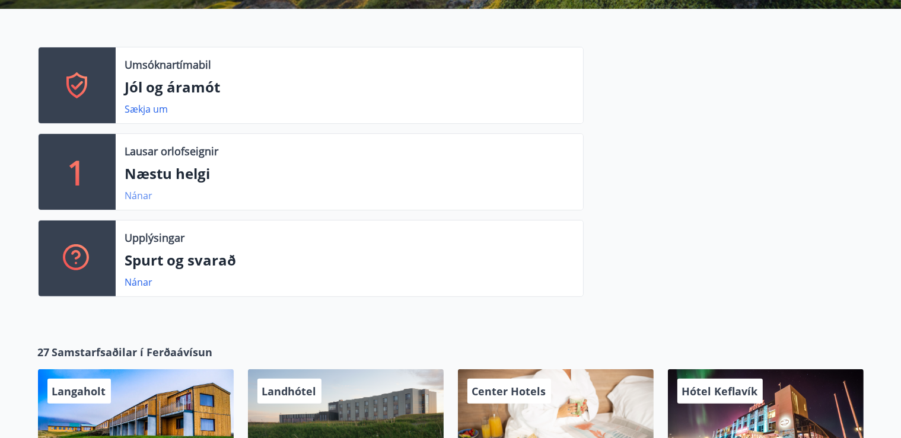
click at [131, 196] on link "Nánar" at bounding box center [139, 195] width 28 height 13
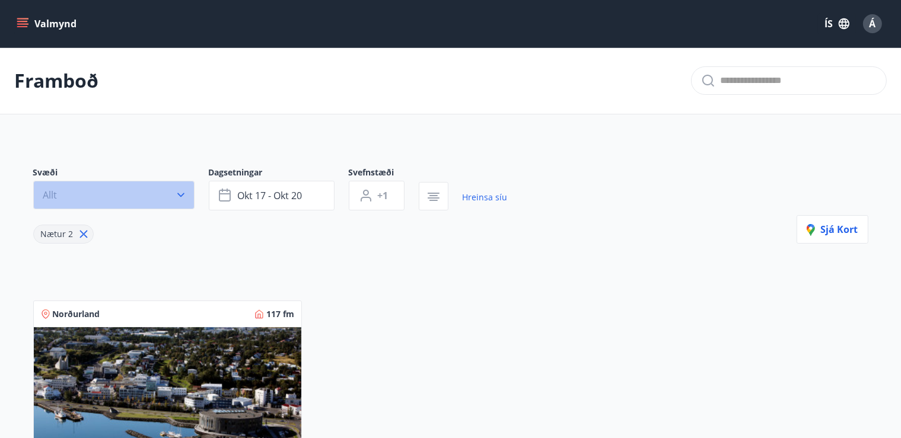
click at [177, 193] on icon "button" at bounding box center [181, 195] width 12 height 12
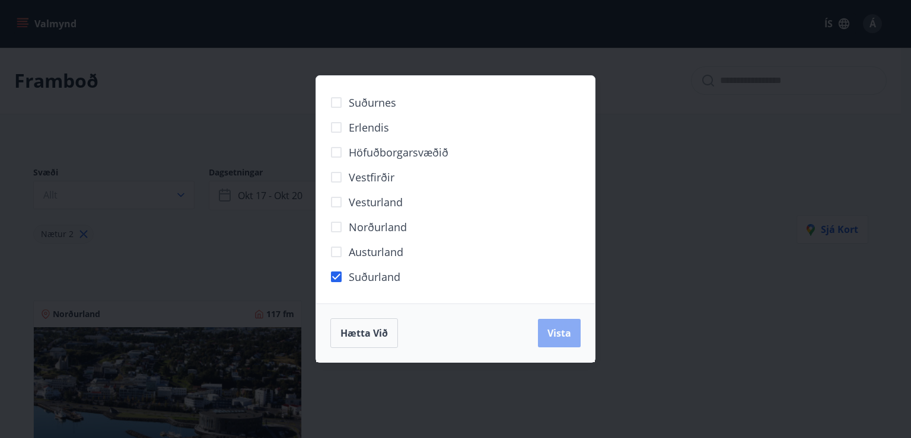
click at [562, 333] on span "Vista" at bounding box center [559, 333] width 24 height 13
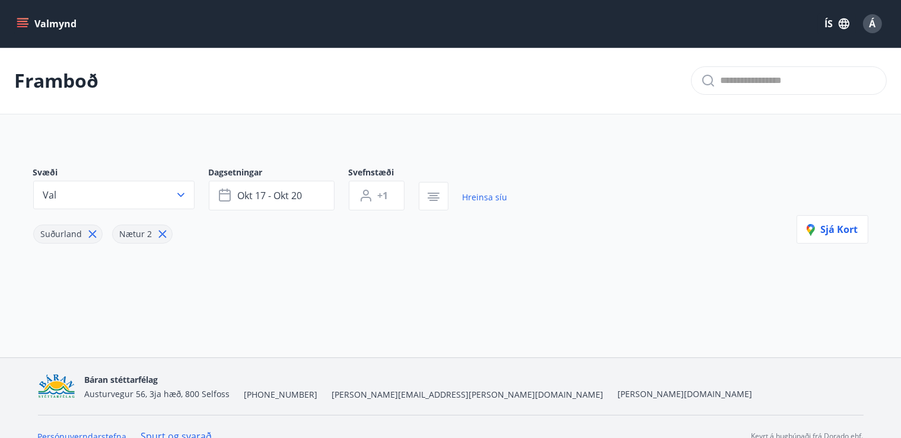
click at [157, 234] on icon at bounding box center [162, 234] width 13 height 13
type input "*"
click at [224, 196] on icon "button" at bounding box center [226, 196] width 14 height 14
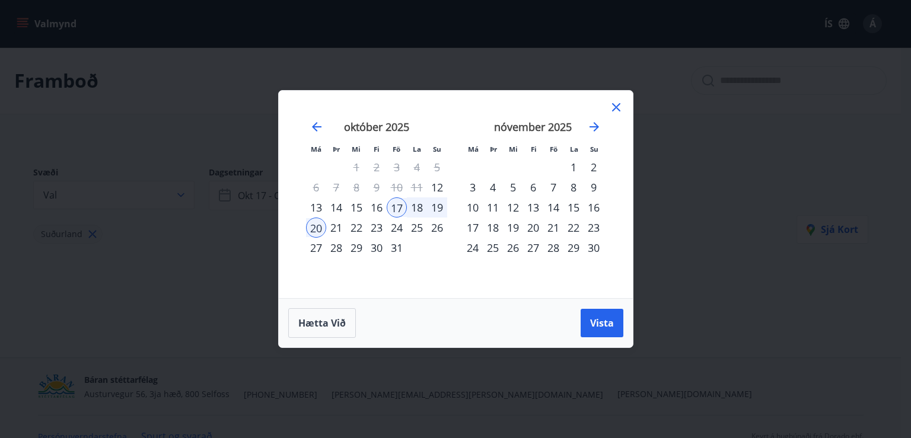
click at [317, 230] on div "20" at bounding box center [316, 228] width 20 height 20
click at [437, 228] on div "26" at bounding box center [437, 228] width 20 height 20
click at [596, 321] on span "Vista" at bounding box center [602, 323] width 24 height 13
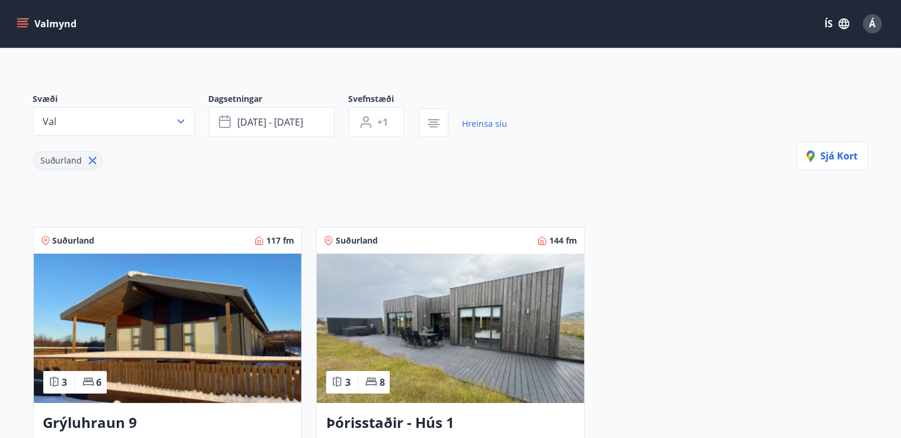
scroll to position [250, 0]
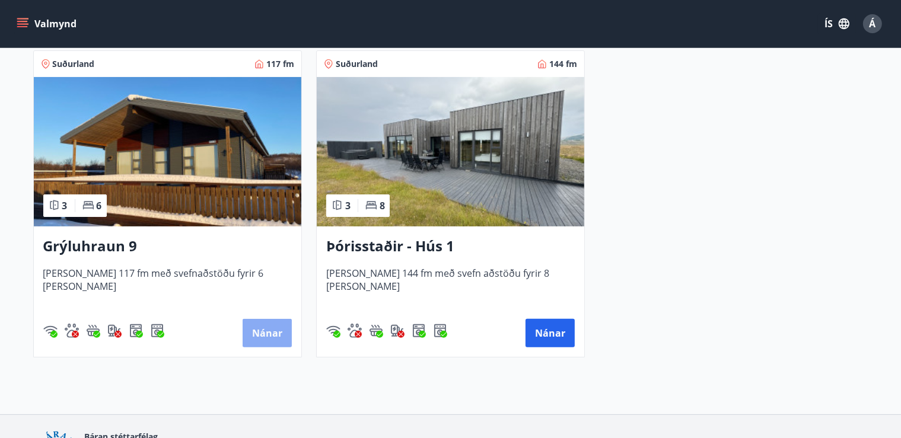
click at [272, 333] on button "Nánar" at bounding box center [267, 333] width 49 height 28
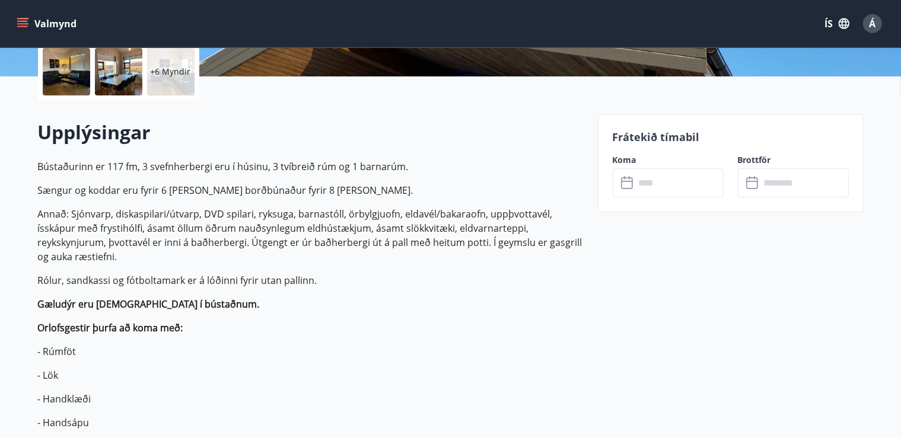
scroll to position [313, 0]
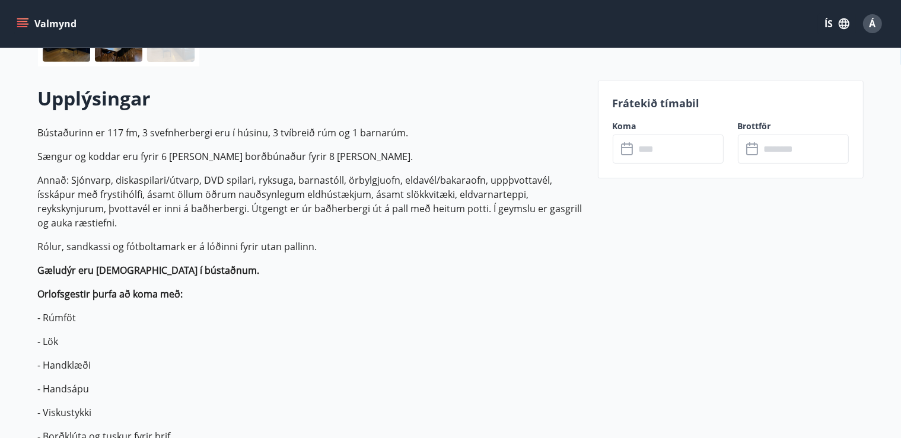
click at [632, 148] on icon at bounding box center [628, 149] width 14 height 14
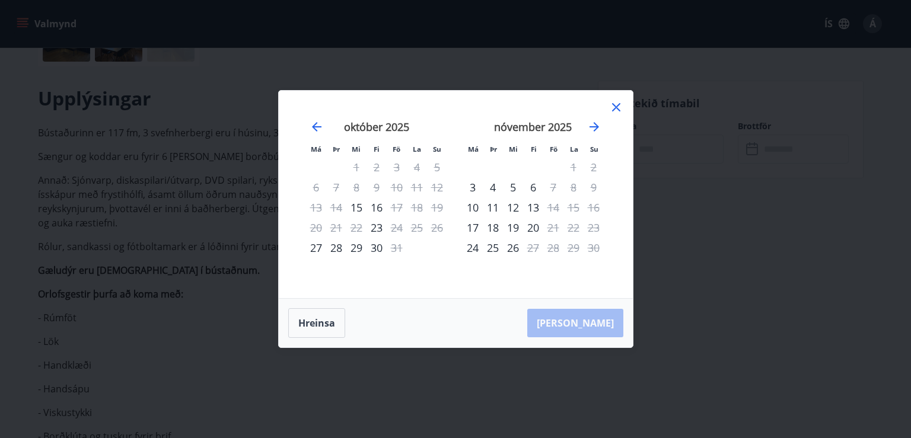
click at [619, 107] on icon at bounding box center [616, 107] width 14 height 14
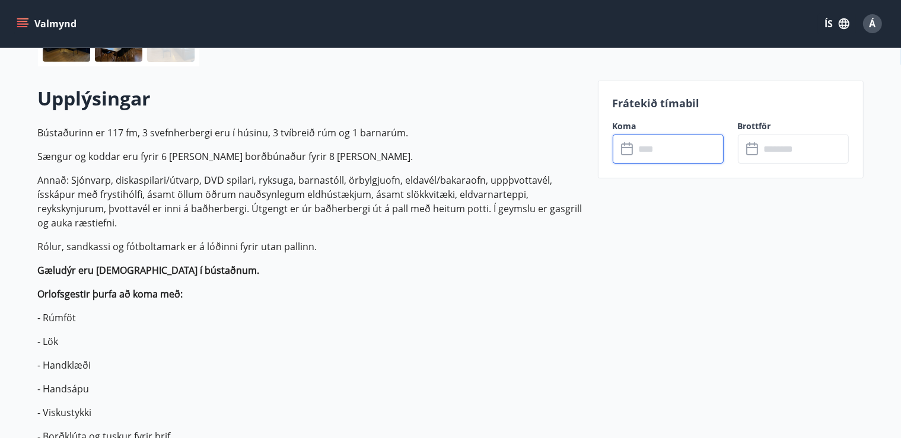
click at [644, 144] on input "text" at bounding box center [679, 149] width 88 height 29
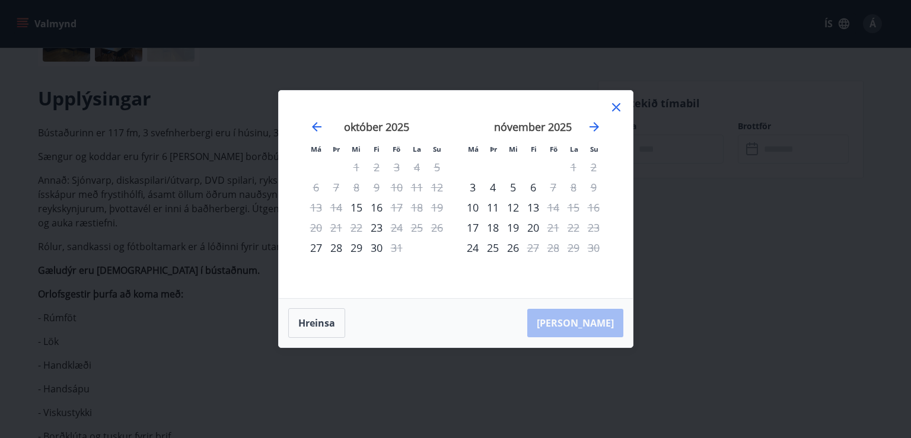
click at [616, 106] on icon at bounding box center [616, 107] width 14 height 14
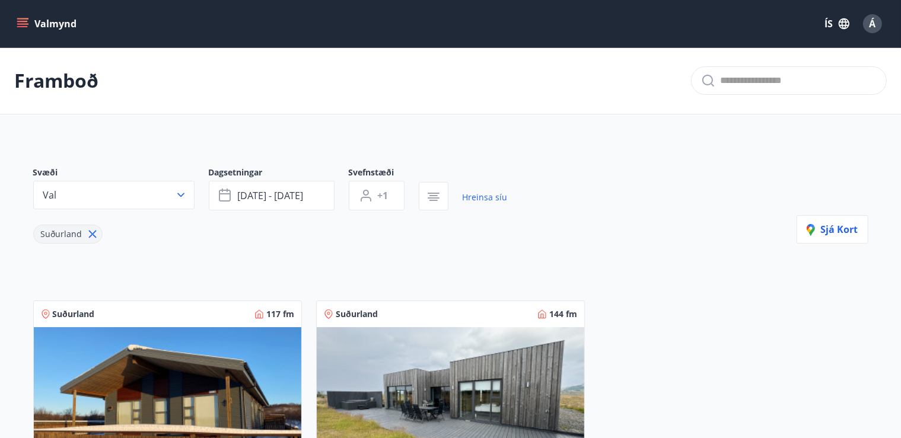
click at [448, 410] on img at bounding box center [451, 401] width 268 height 149
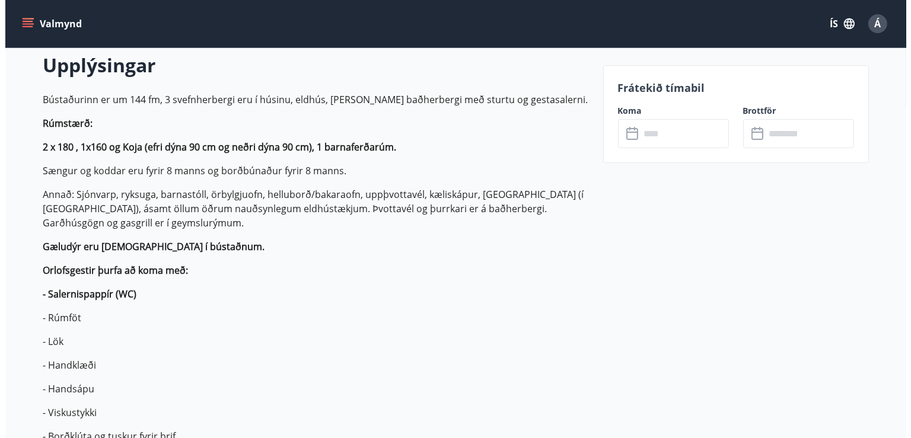
scroll to position [313, 0]
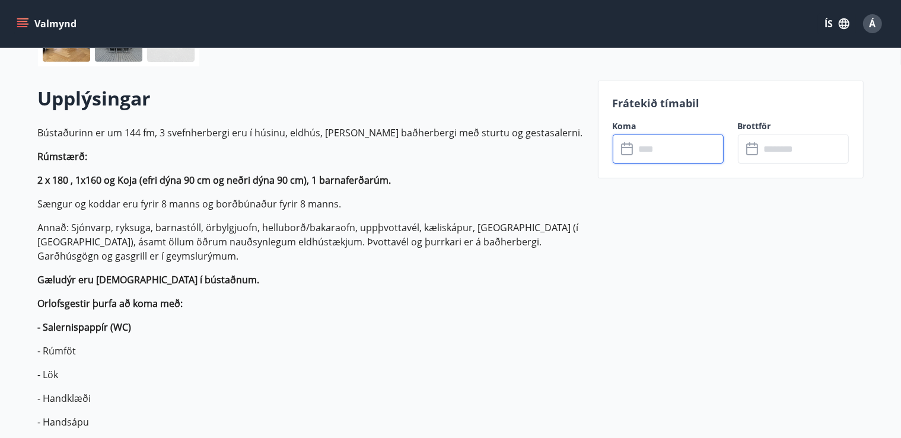
click at [641, 148] on input "text" at bounding box center [679, 149] width 88 height 29
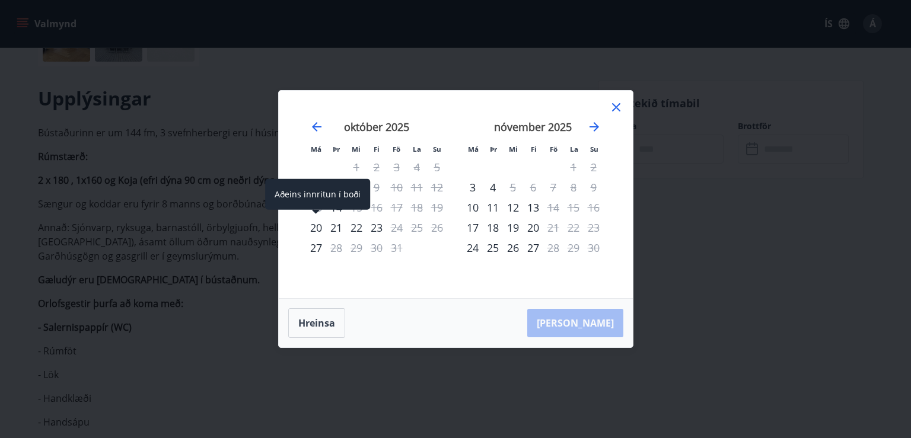
click at [319, 227] on div "20" at bounding box center [316, 228] width 20 height 20
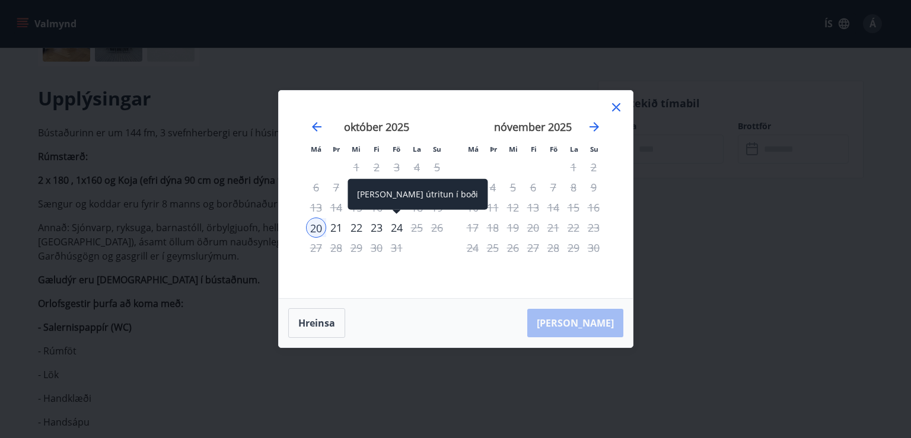
click at [399, 228] on div "24" at bounding box center [397, 228] width 20 height 20
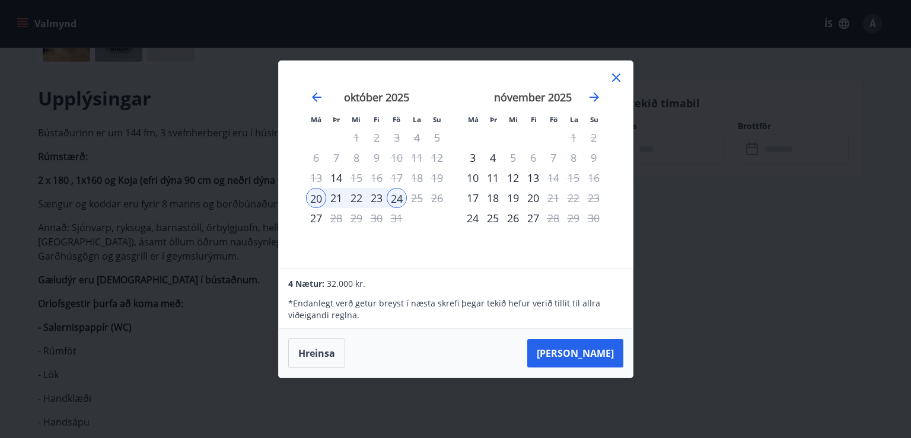
click at [614, 79] on icon at bounding box center [616, 78] width 8 height 8
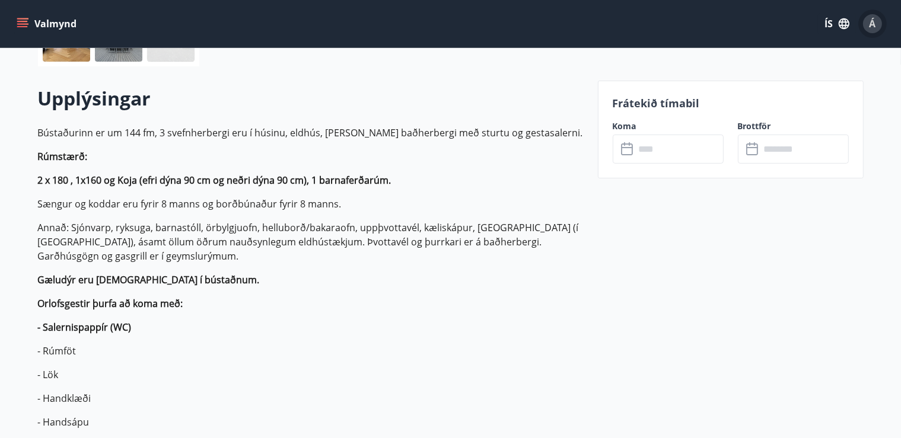
click at [875, 26] on span "Á" at bounding box center [873, 23] width 7 height 13
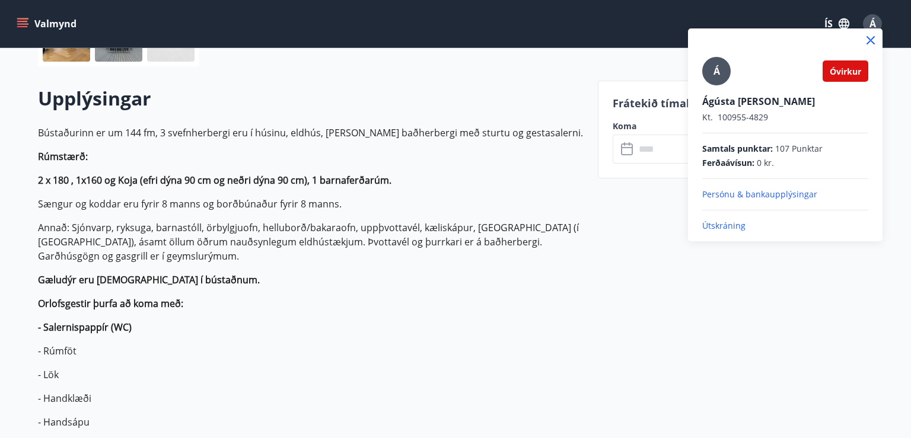
click at [739, 224] on p "Útskráning" at bounding box center [785, 226] width 166 height 12
